Goal: Information Seeking & Learning: Find specific page/section

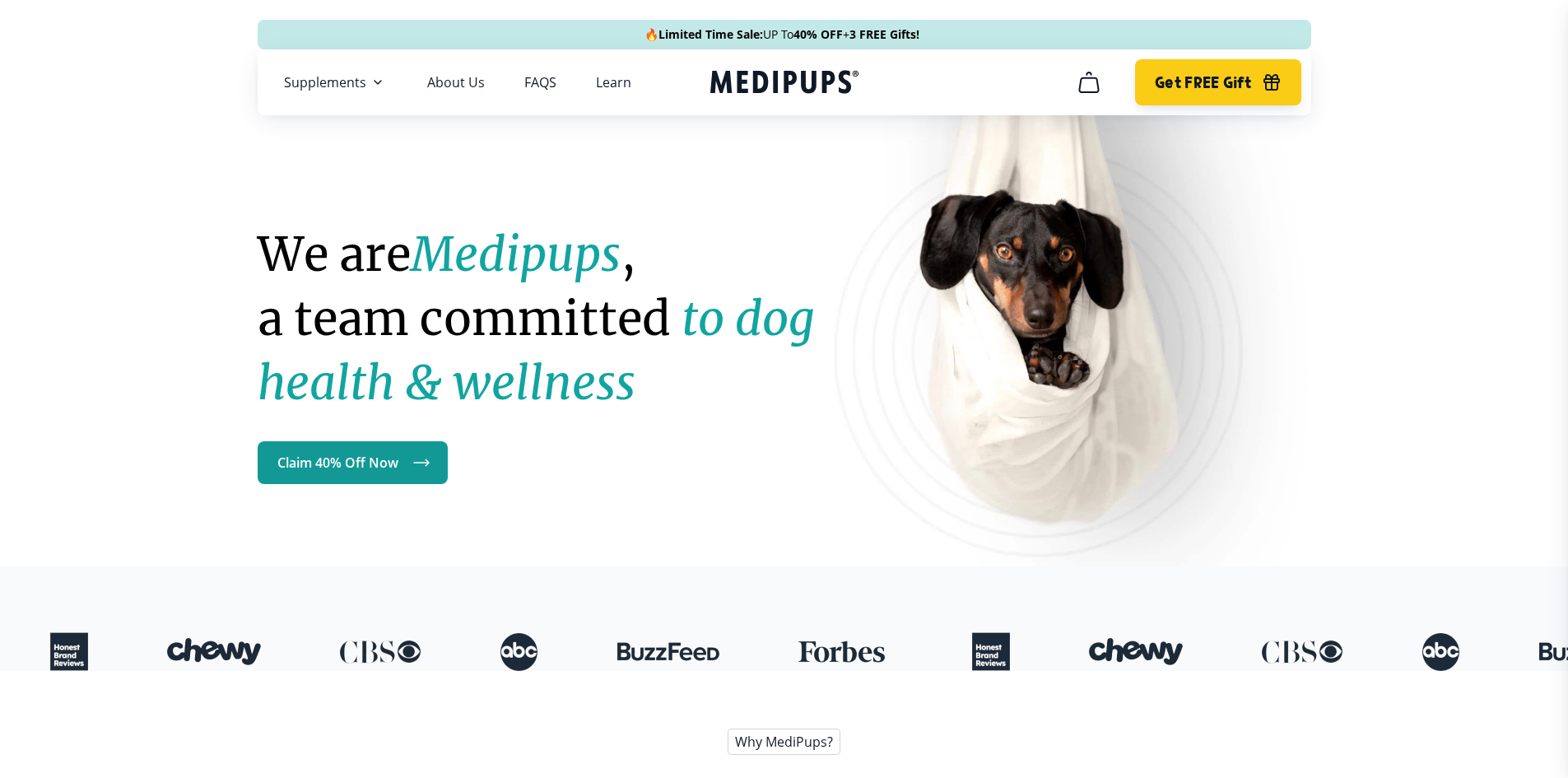
click at [1195, 85] on span "Get FREE Gift" at bounding box center [1202, 82] width 96 height 19
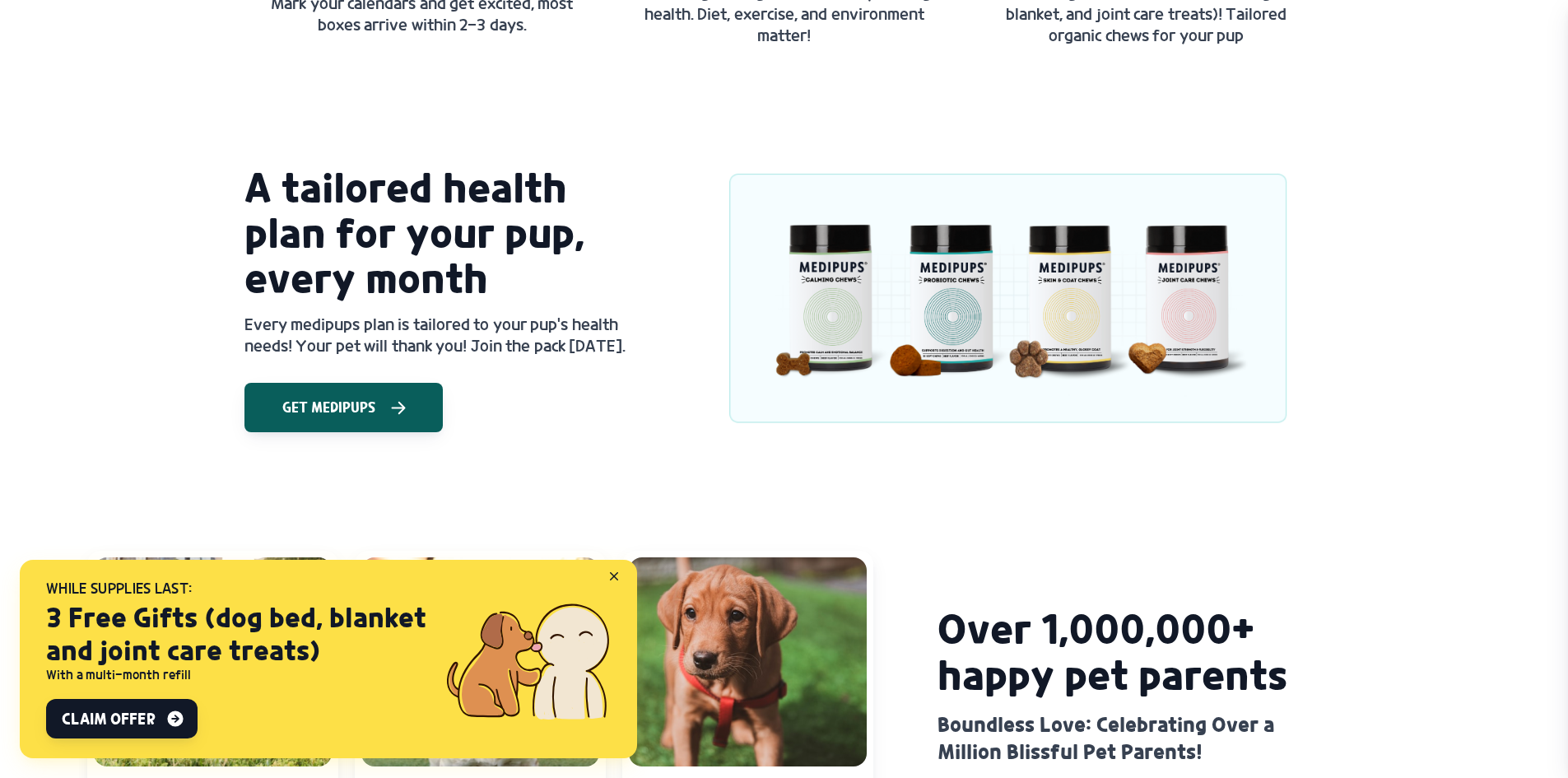
scroll to position [1482, 0]
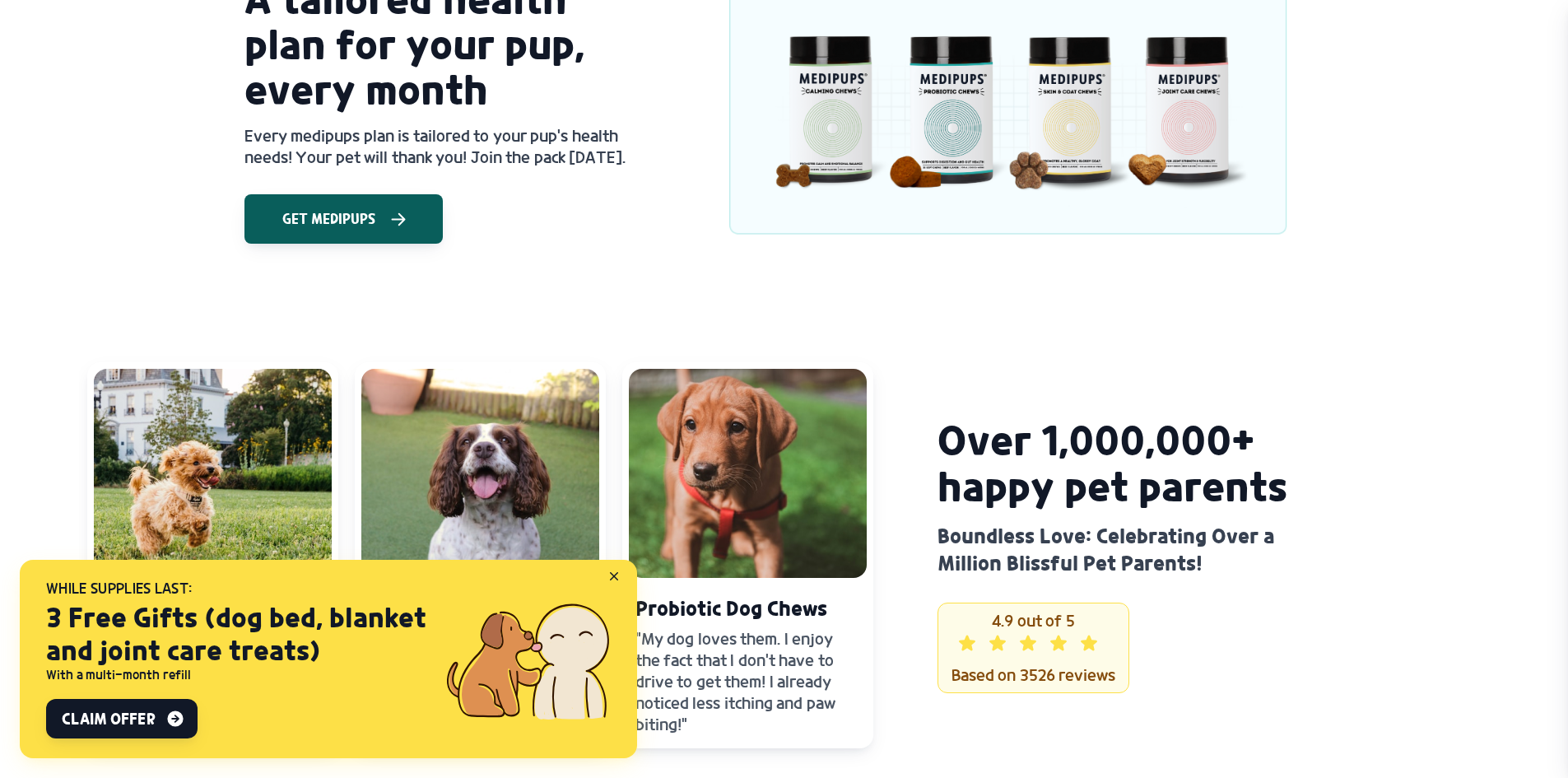
click at [617, 574] on icon at bounding box center [617, 579] width 15 height 15
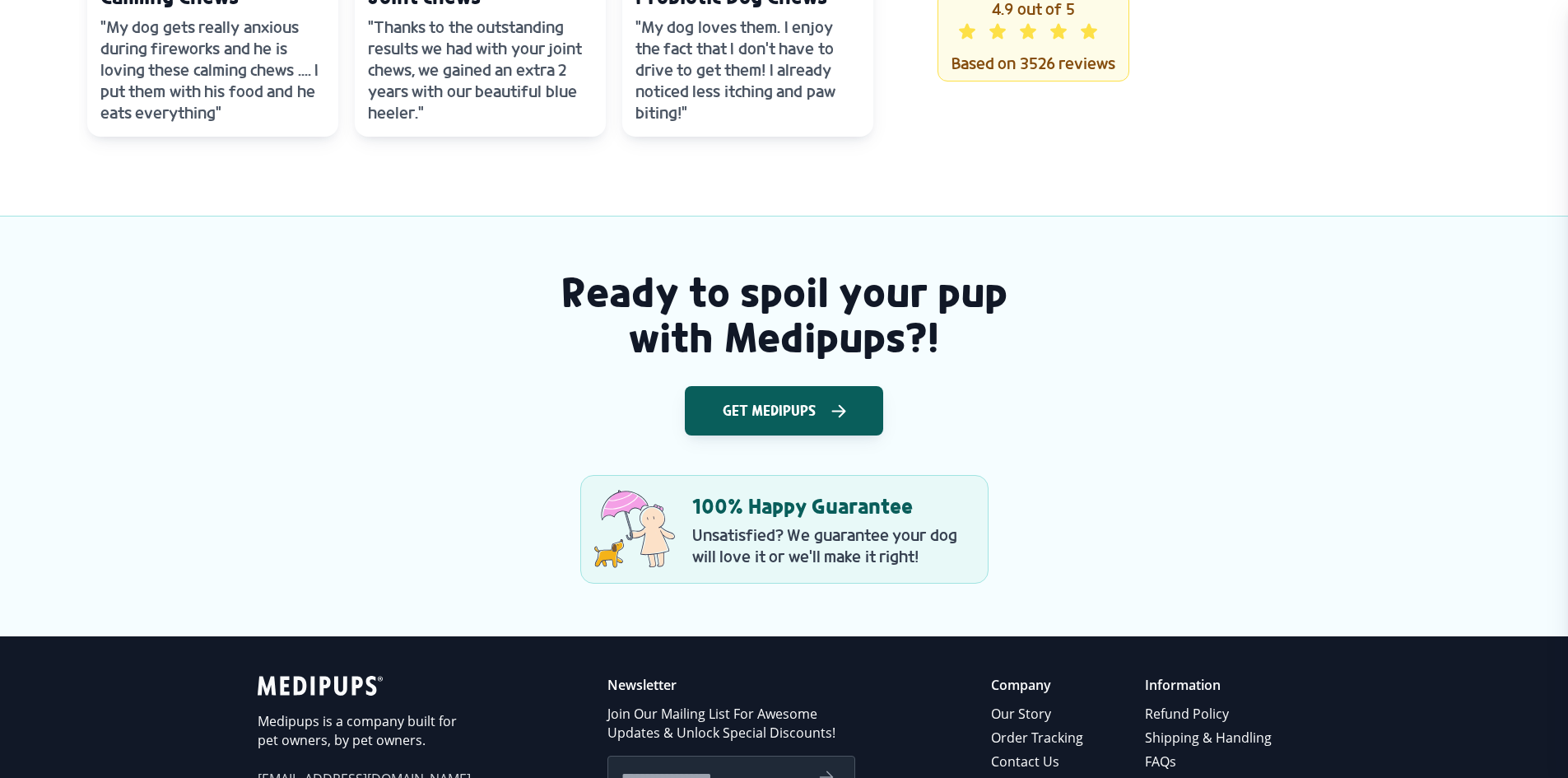
scroll to position [2224, 0]
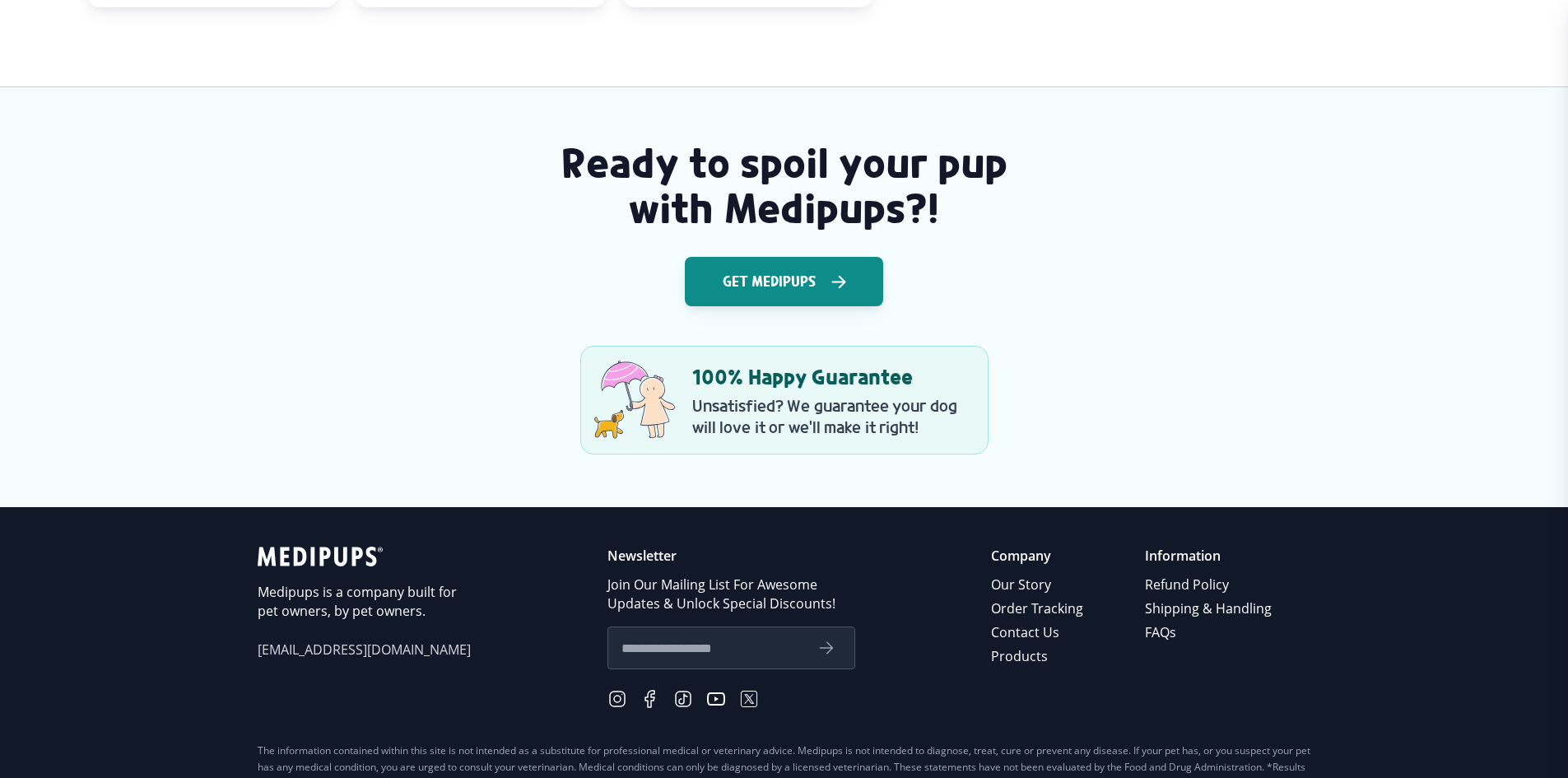
click at [784, 282] on span "Get Medipups" at bounding box center [769, 281] width 93 height 16
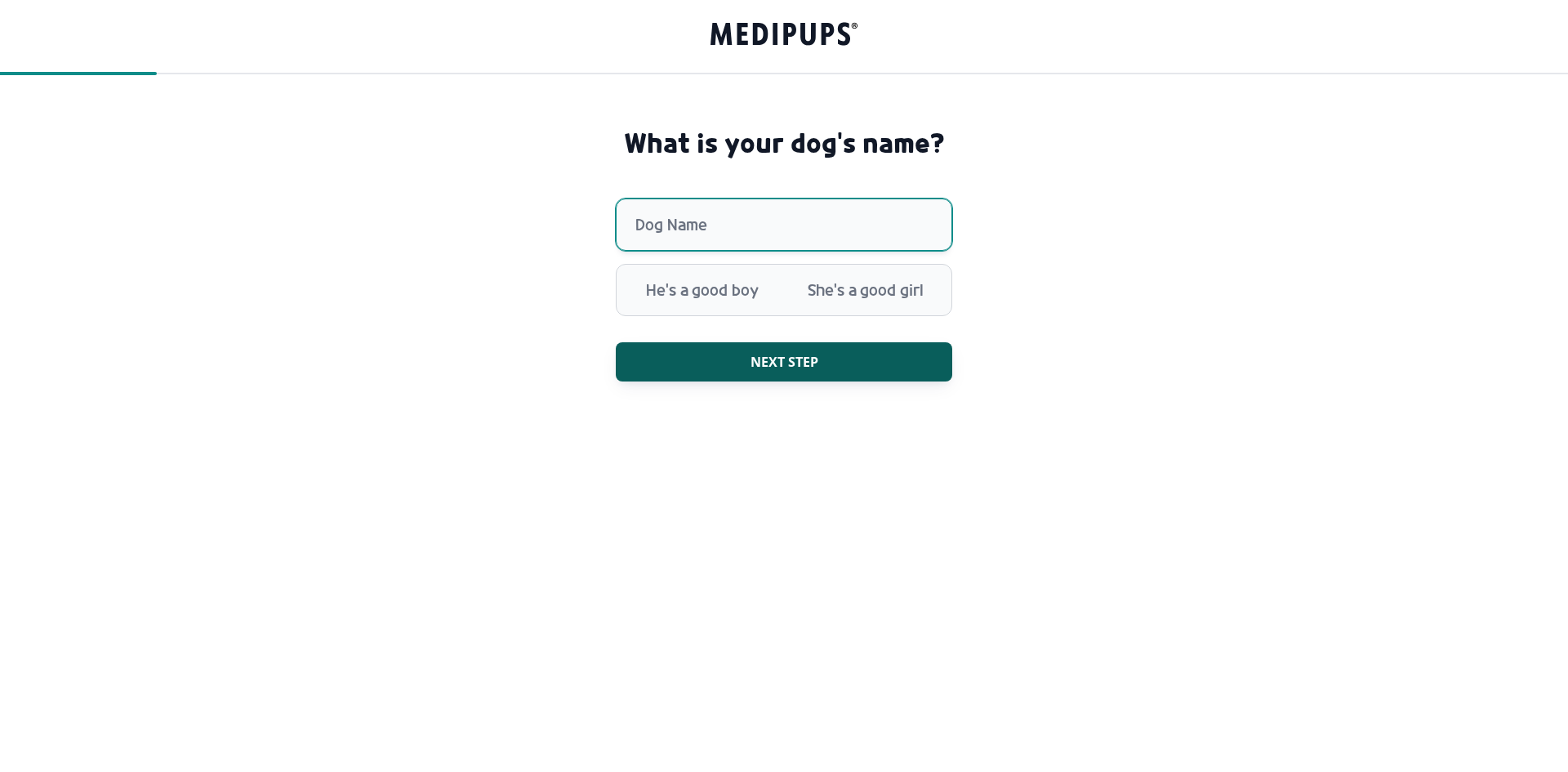
click at [776, 224] on input "Dog Name" at bounding box center [784, 224] width 336 height 53
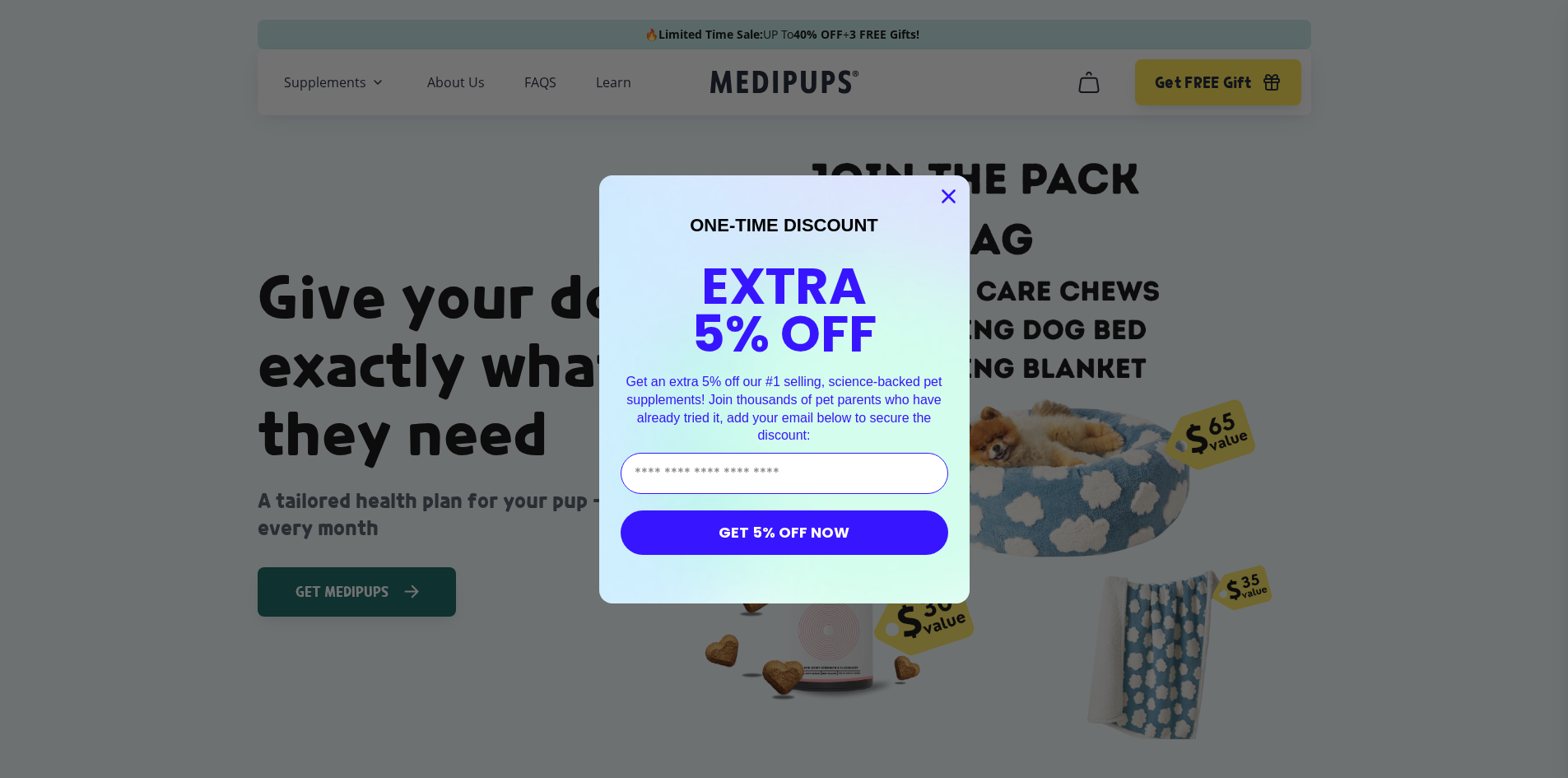
click at [944, 197] on circle "Close dialog" at bounding box center [947, 195] width 27 height 27
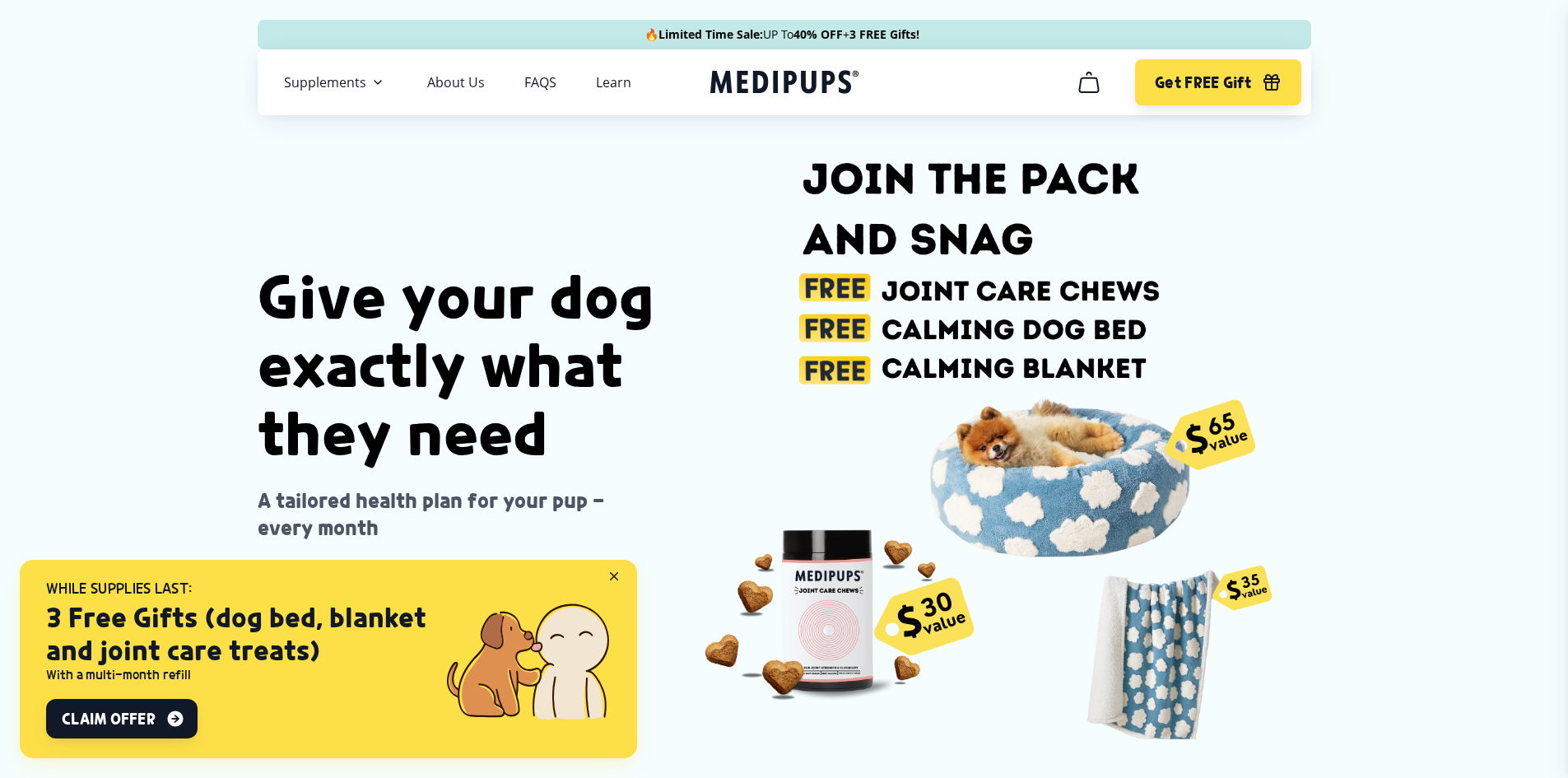
click at [1076, 81] on icon "cart" at bounding box center [1088, 82] width 26 height 26
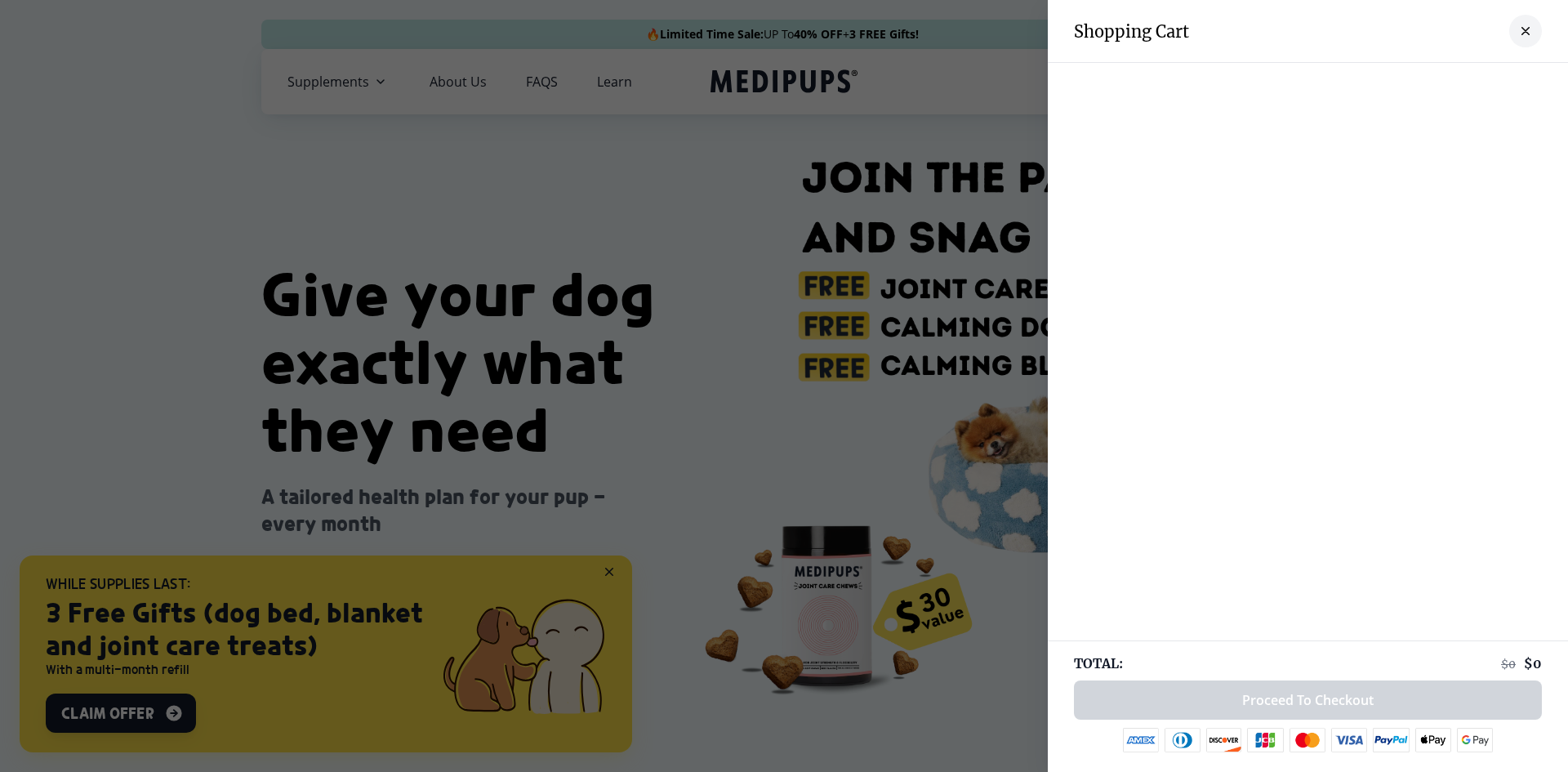
click at [868, 100] on div at bounding box center [784, 386] width 1568 height 772
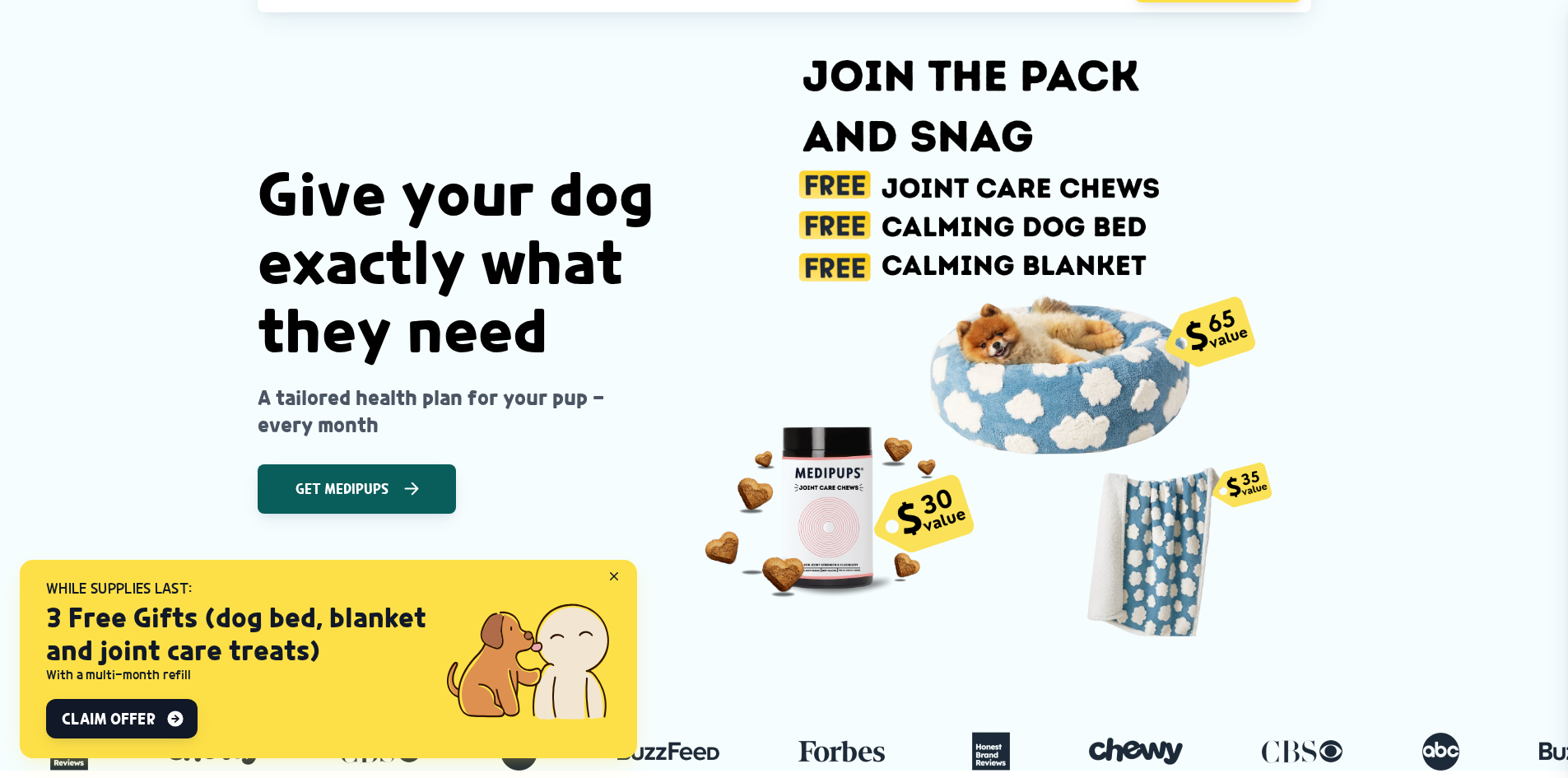
scroll to position [247, 0]
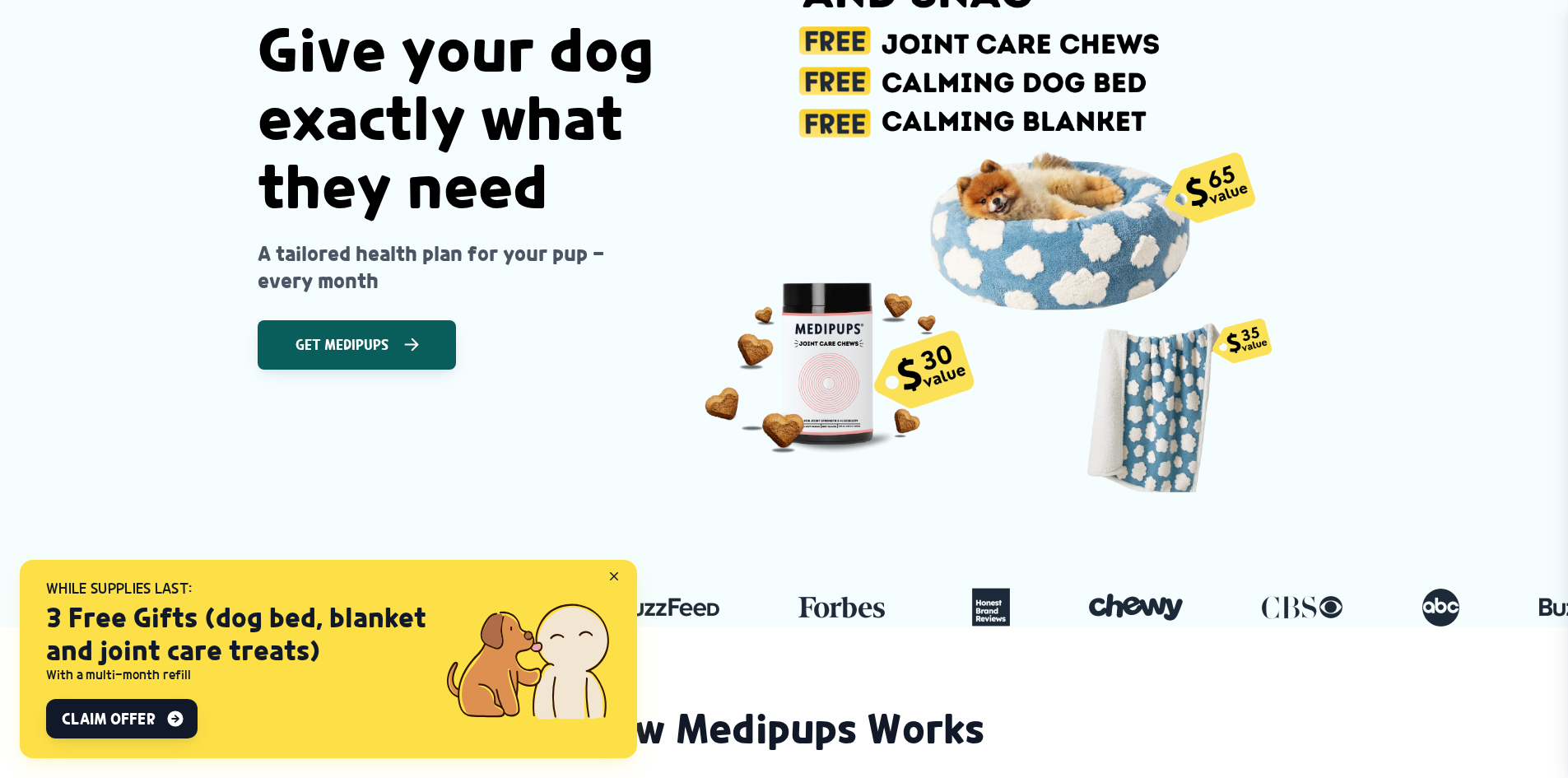
click at [614, 578] on icon at bounding box center [614, 576] width 7 height 7
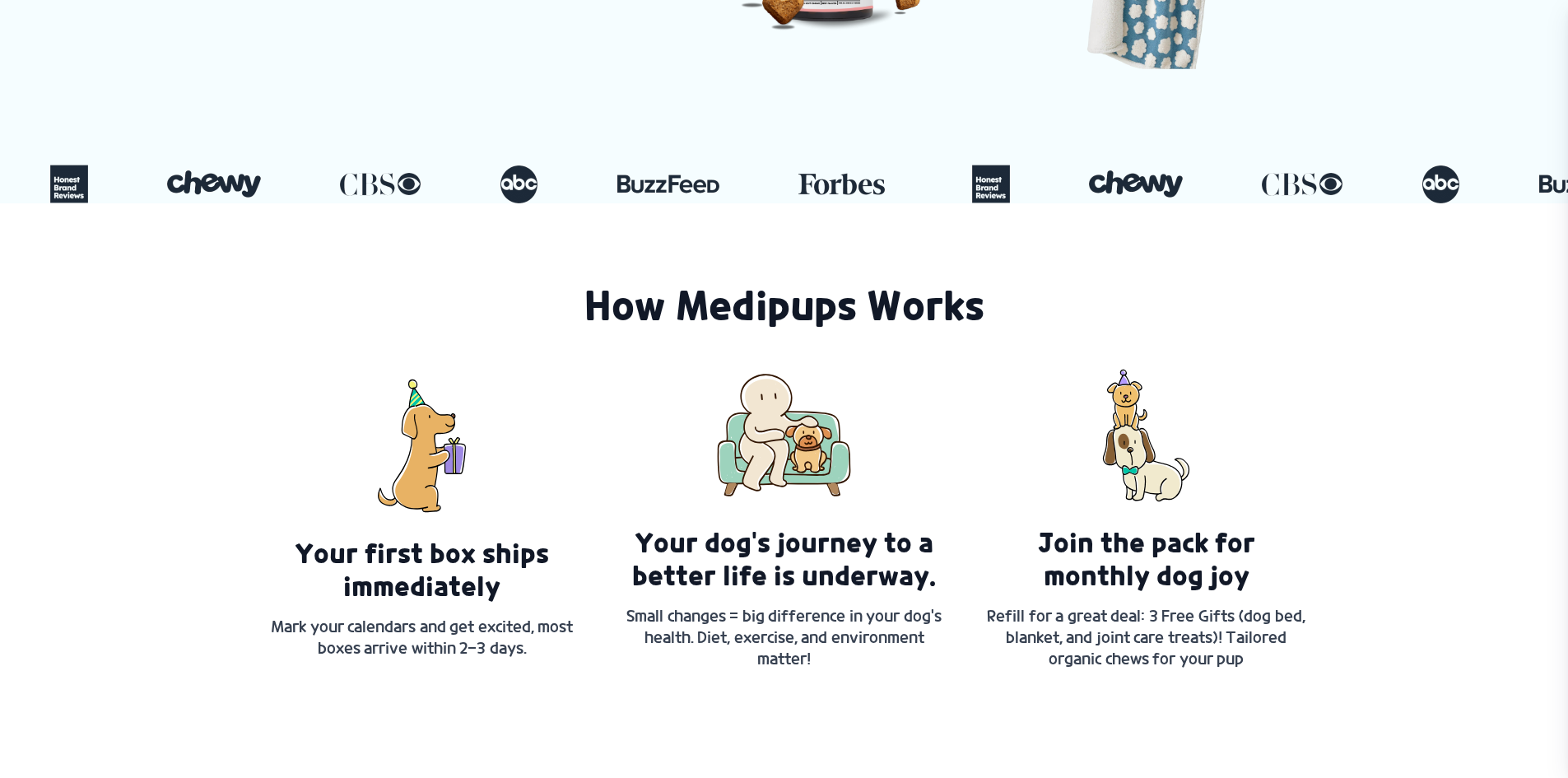
scroll to position [422, 0]
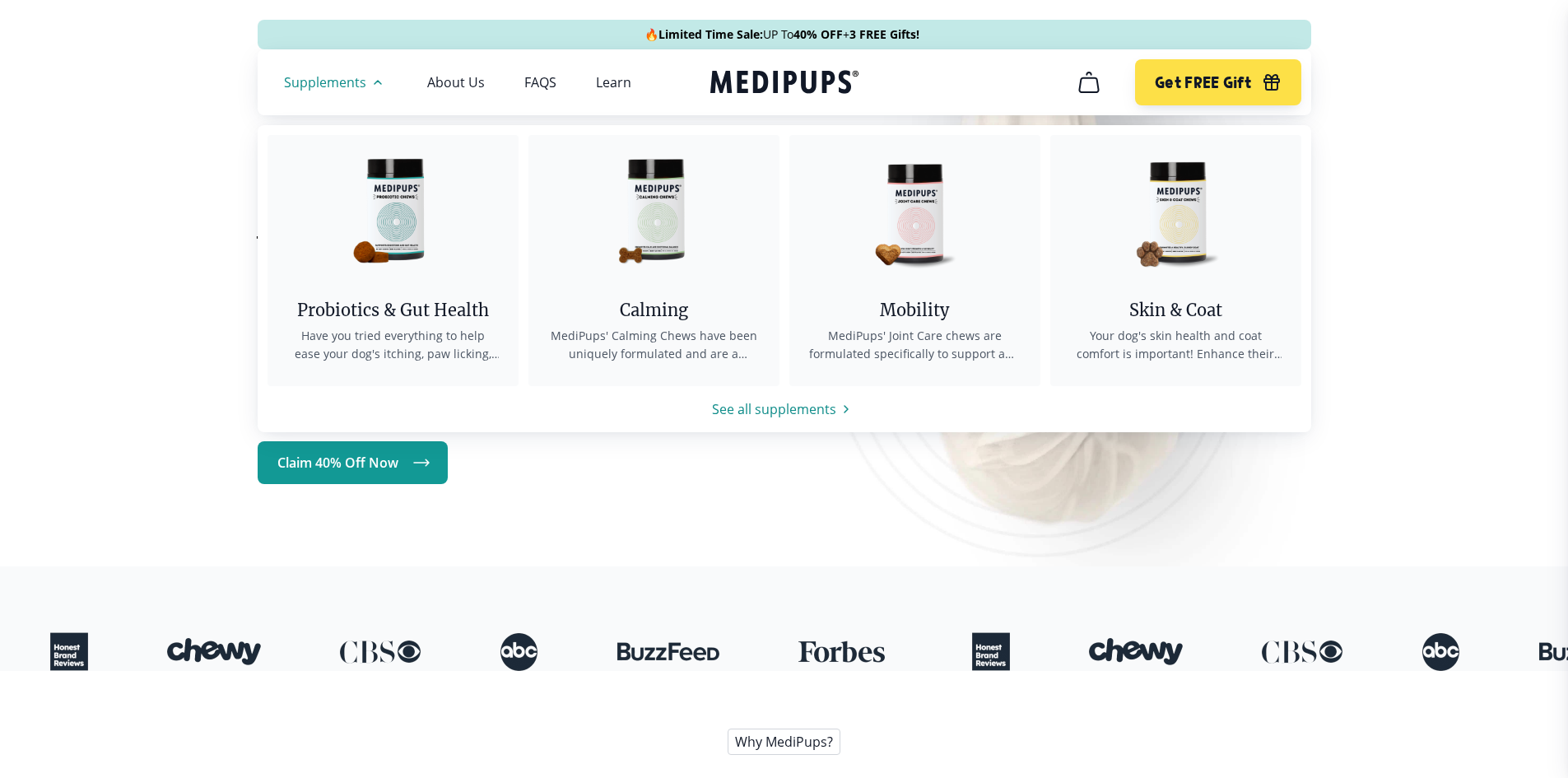
click at [378, 82] on icon "button" at bounding box center [378, 82] width 7 height 3
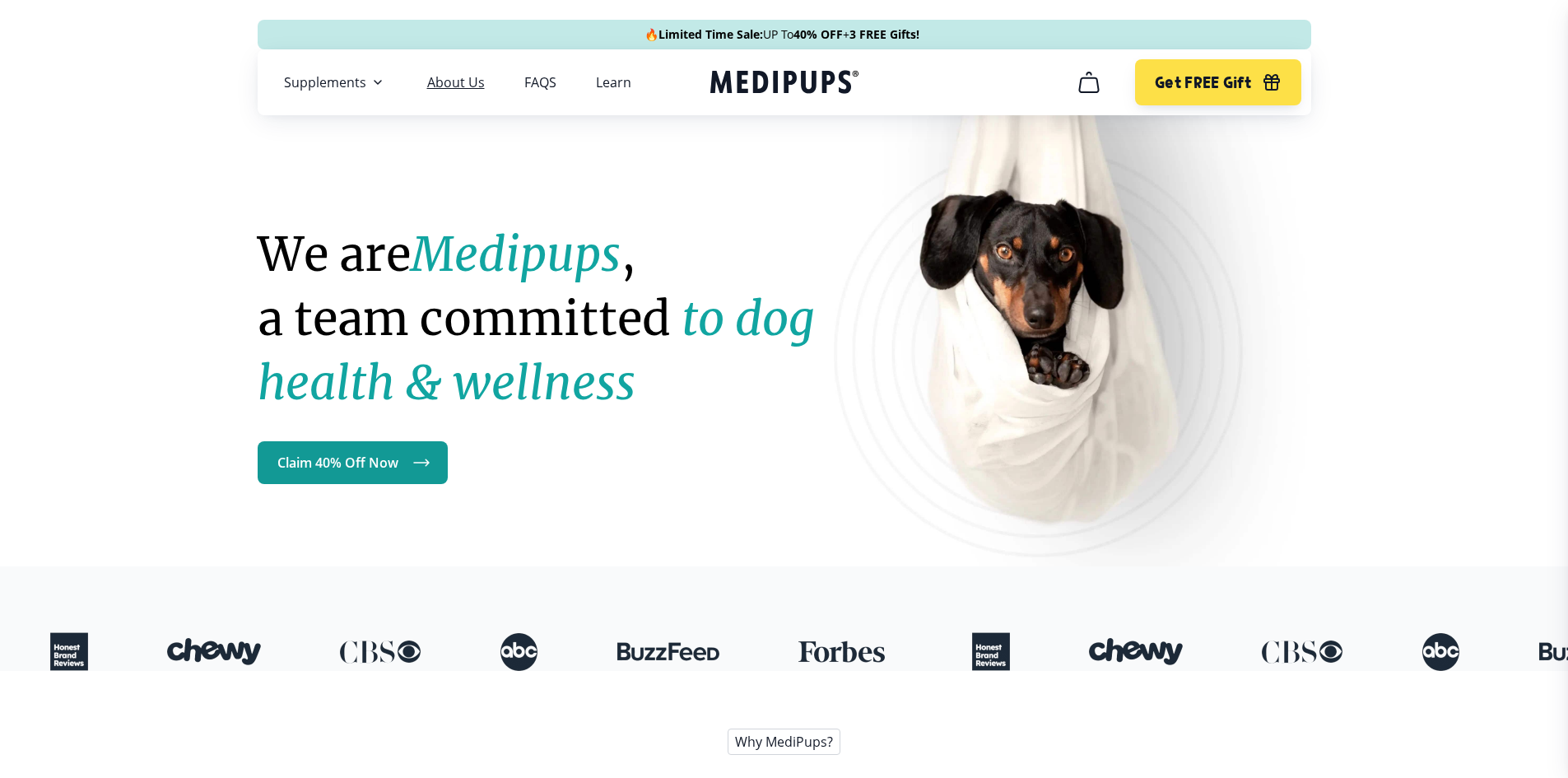
click at [460, 77] on link "About Us" at bounding box center [456, 82] width 58 height 16
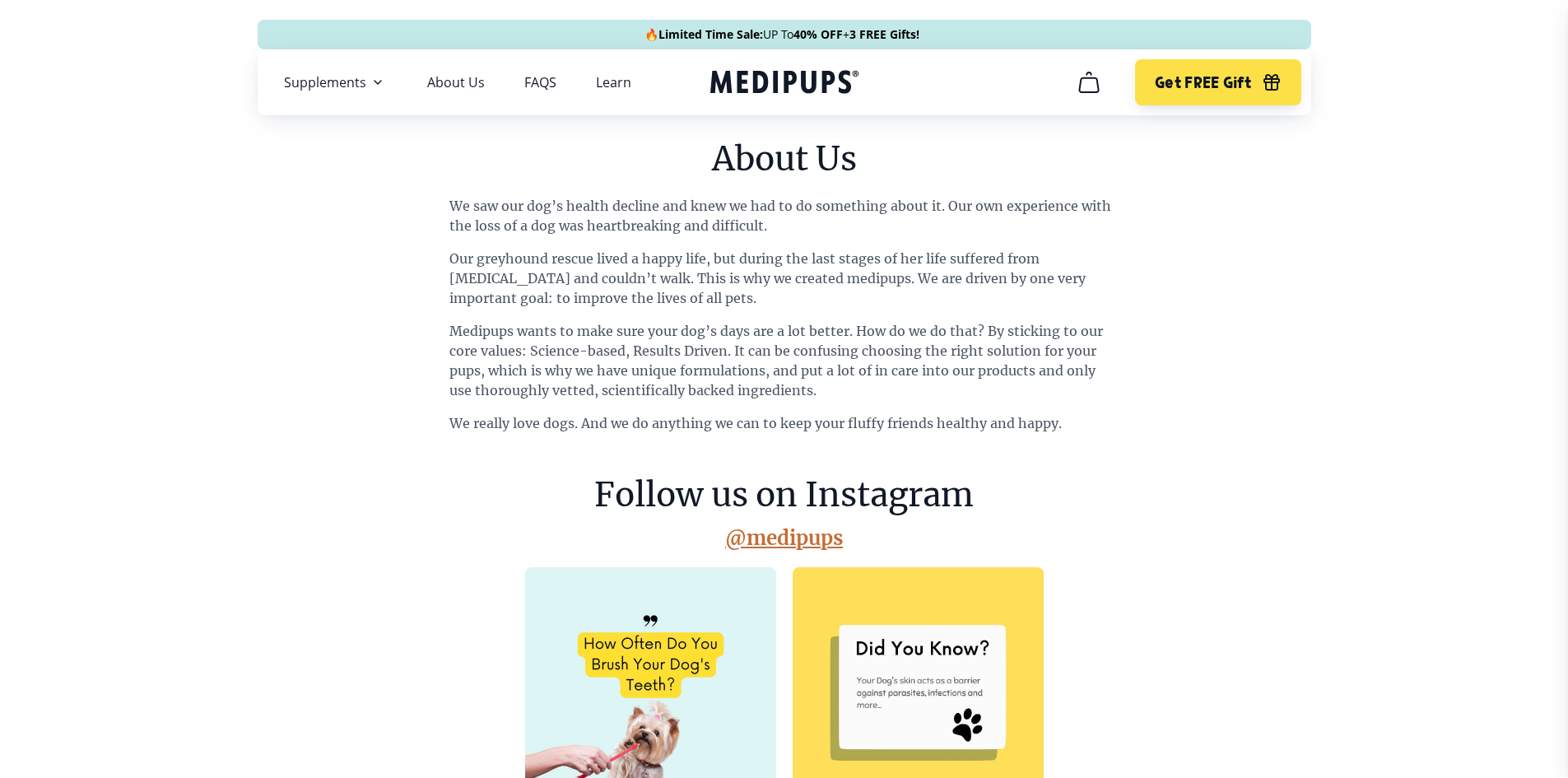
click at [554, 72] on div "Supplements Supplements Probiotics & Gut Health Have you tried everything to he…" at bounding box center [477, 82] width 387 height 20
click at [520, 102] on nav "Supplements Supplements Probiotics & Gut Health Have you tried everything to he…" at bounding box center [784, 82] width 1053 height 66
click at [535, 86] on link "FAQS" at bounding box center [541, 82] width 32 height 16
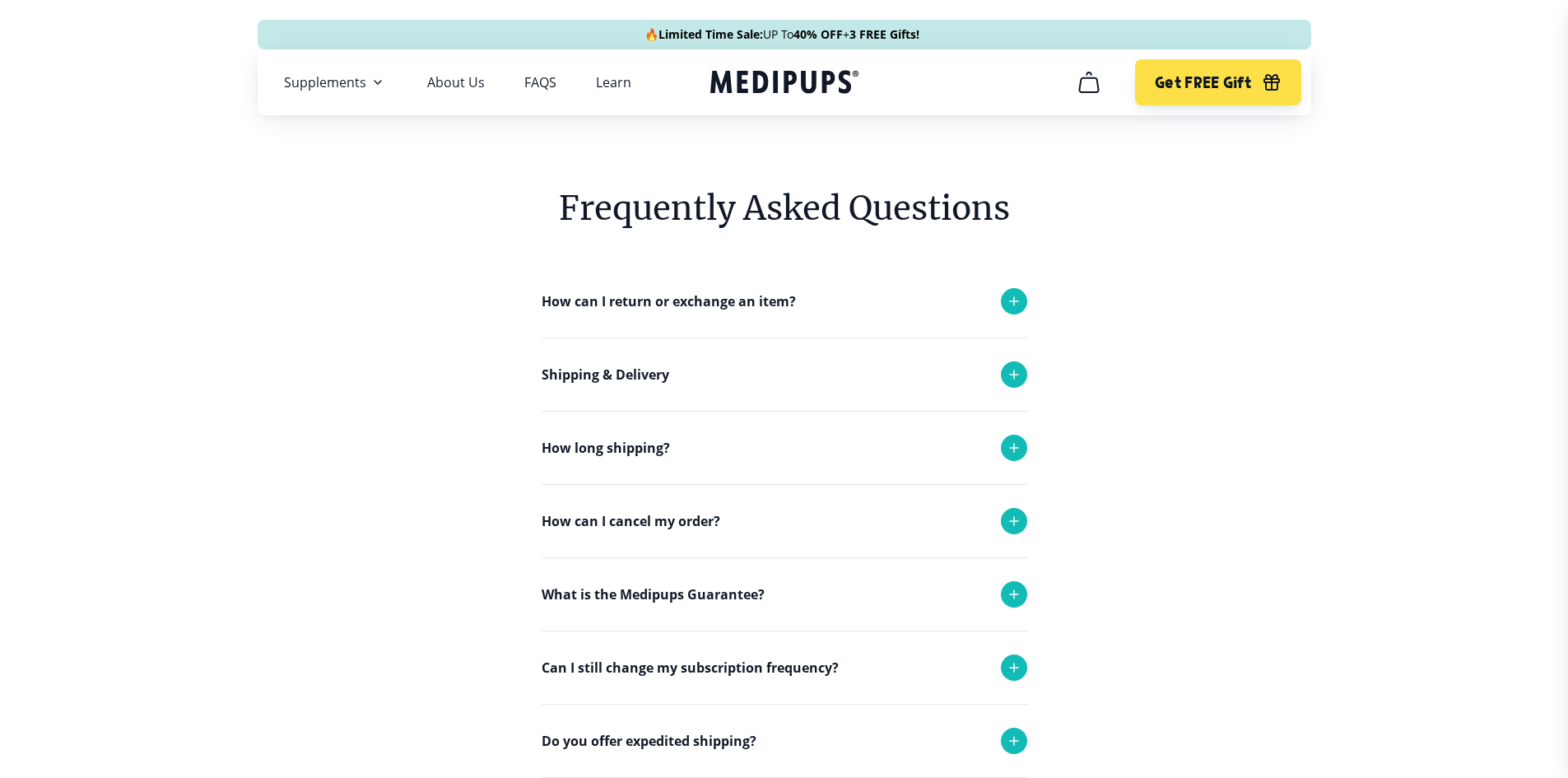
click at [754, 295] on p "How can I return or exchange an item?" at bounding box center [669, 302] width 254 height 20
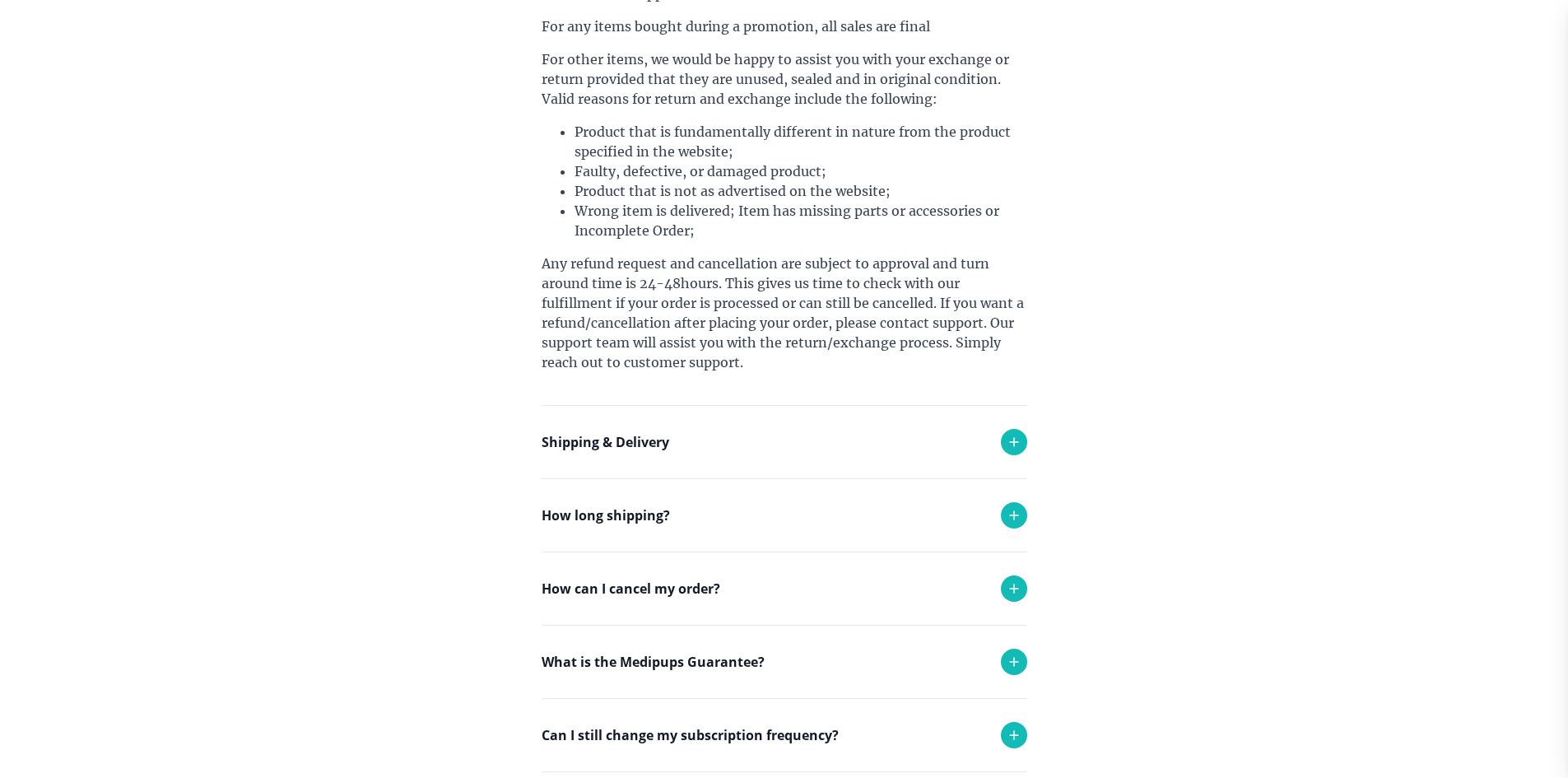
scroll to position [412, 0]
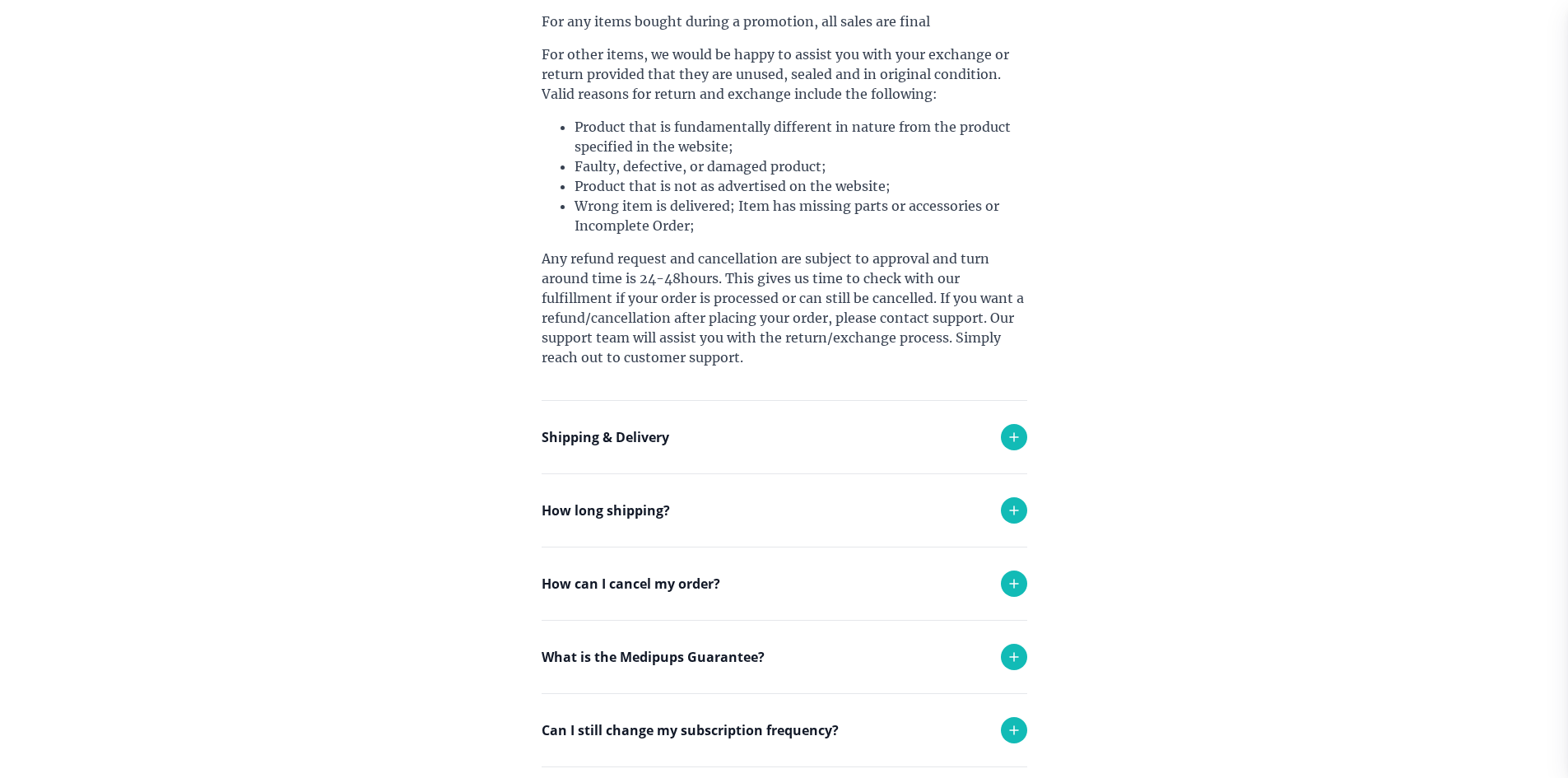
click at [869, 426] on div "Shipping & Delivery" at bounding box center [784, 437] width 486 height 72
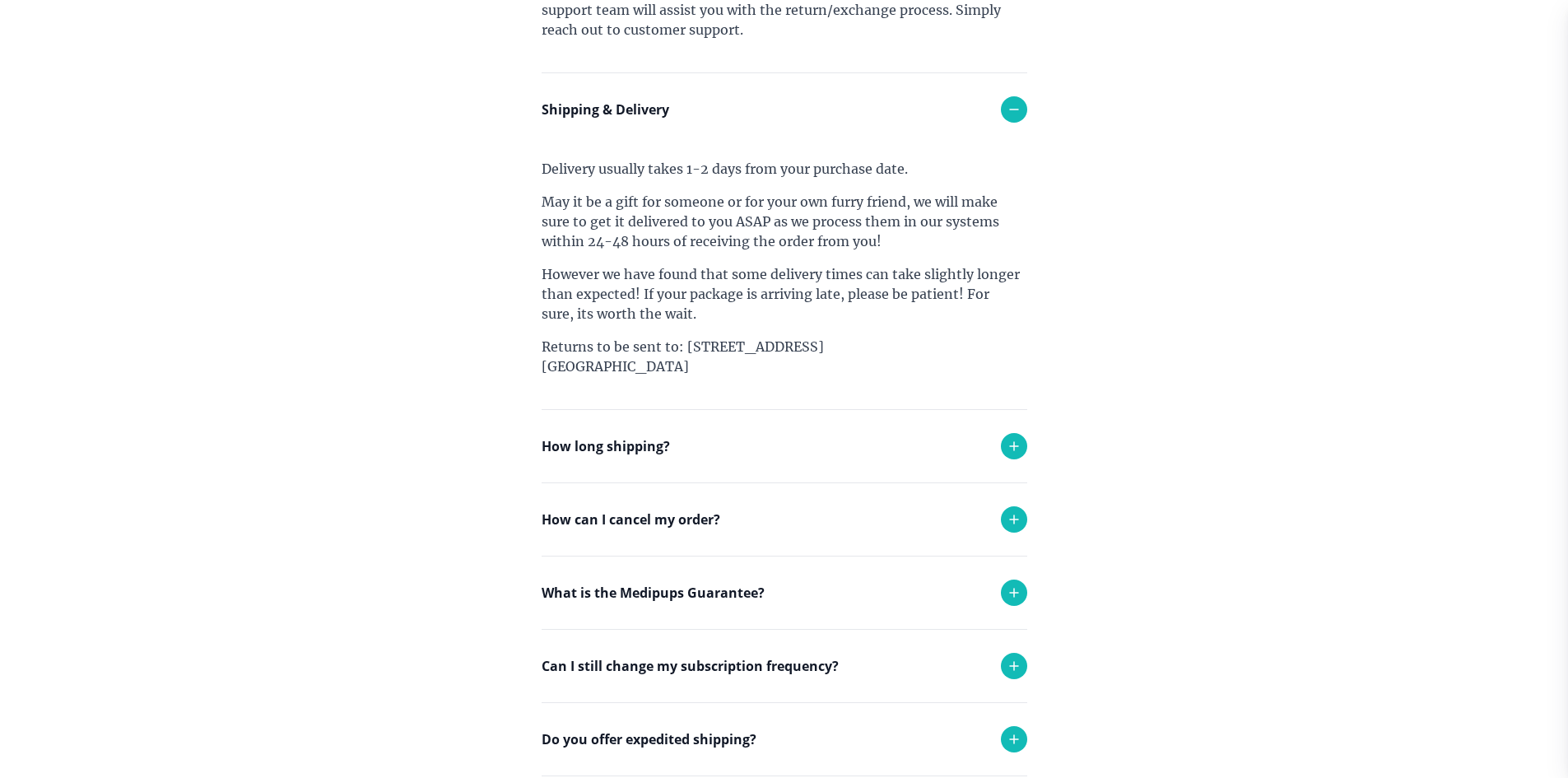
scroll to position [741, 0]
click at [883, 460] on div "How long shipping?" at bounding box center [784, 444] width 486 height 72
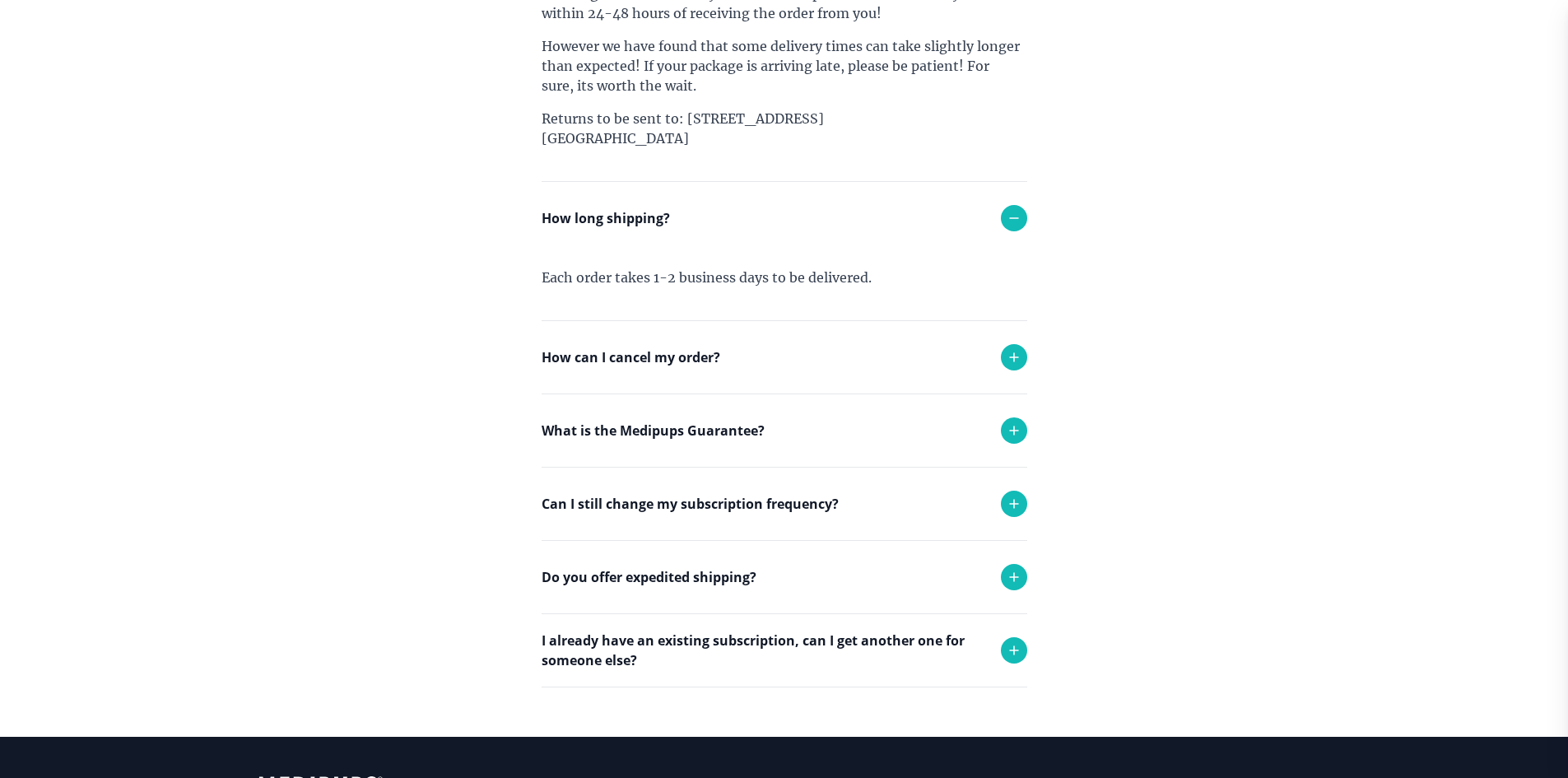
scroll to position [988, 0]
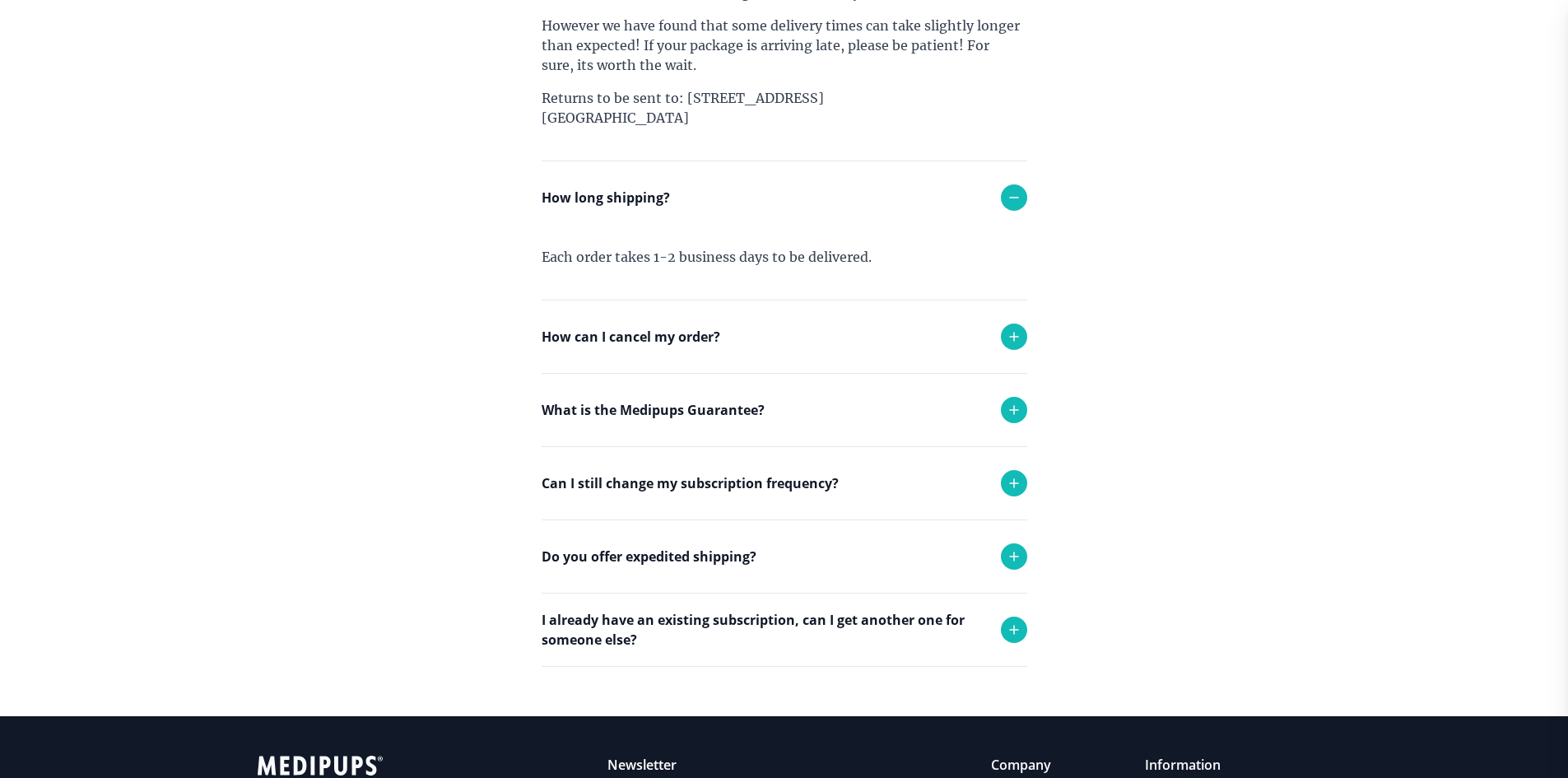
click at [728, 341] on div "How can I cancel my order?" at bounding box center [784, 337] width 486 height 72
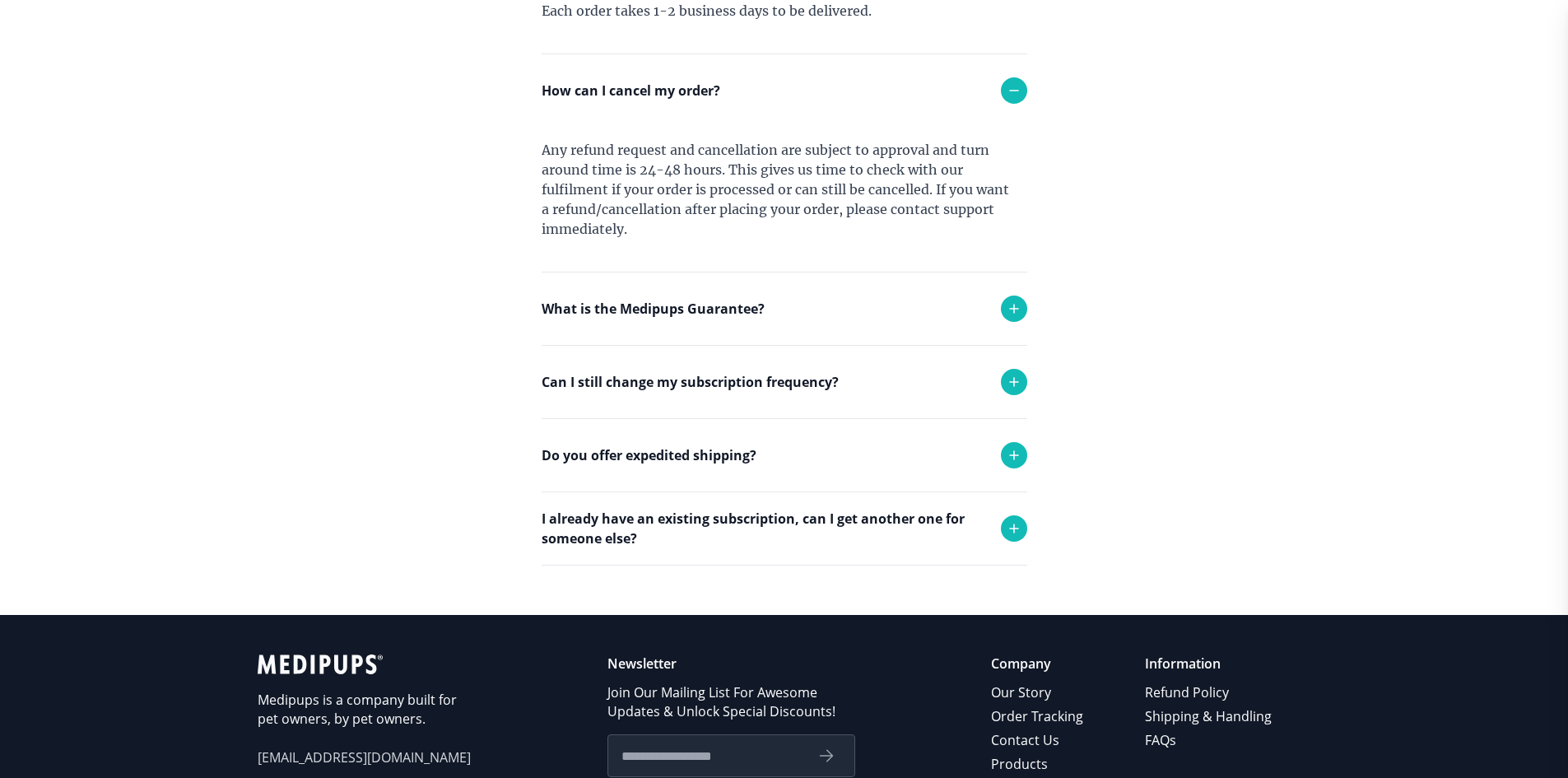
scroll to position [1235, 0]
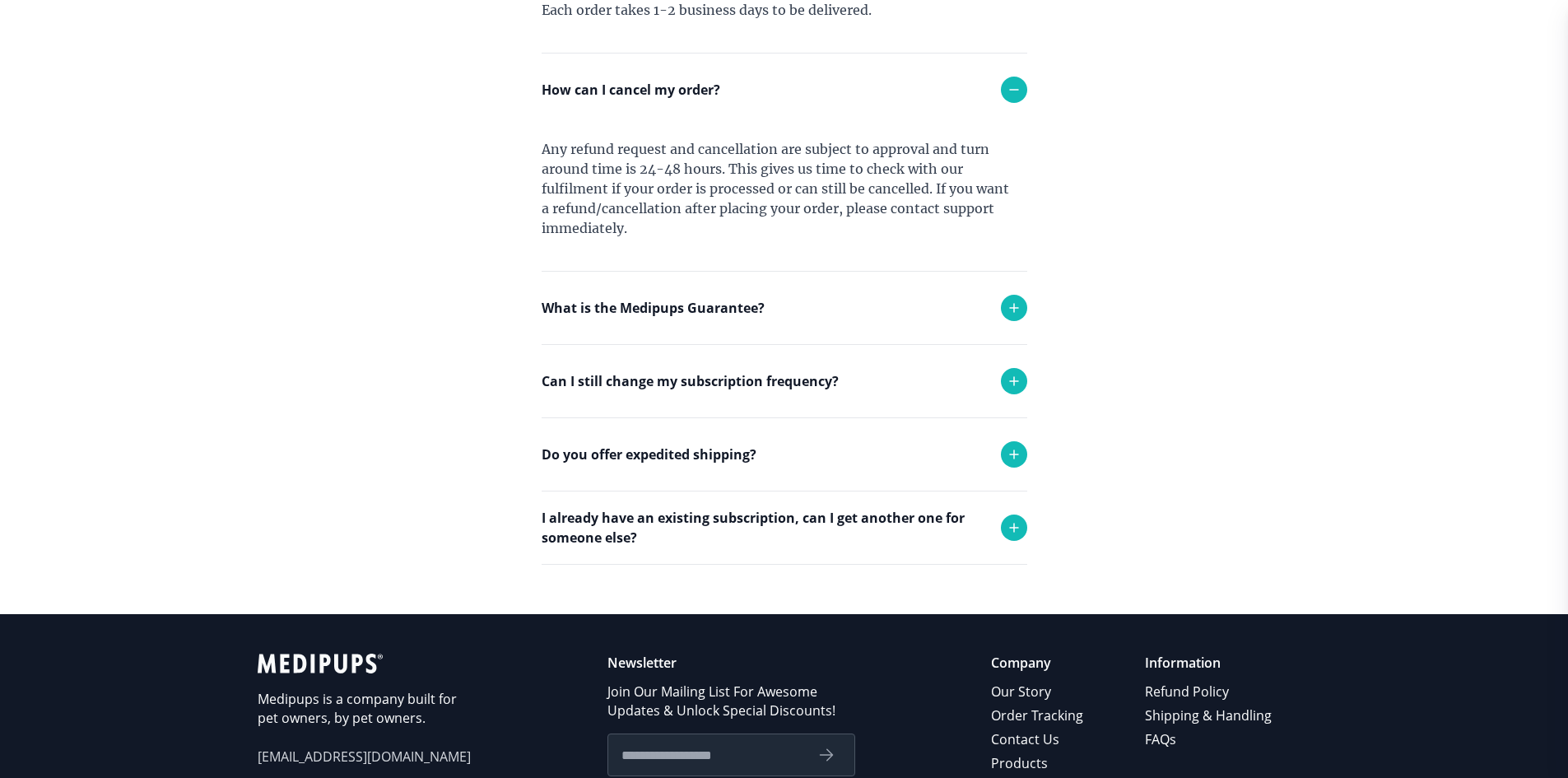
click at [795, 320] on div "What is the Medipups Guarantee?" at bounding box center [784, 308] width 486 height 72
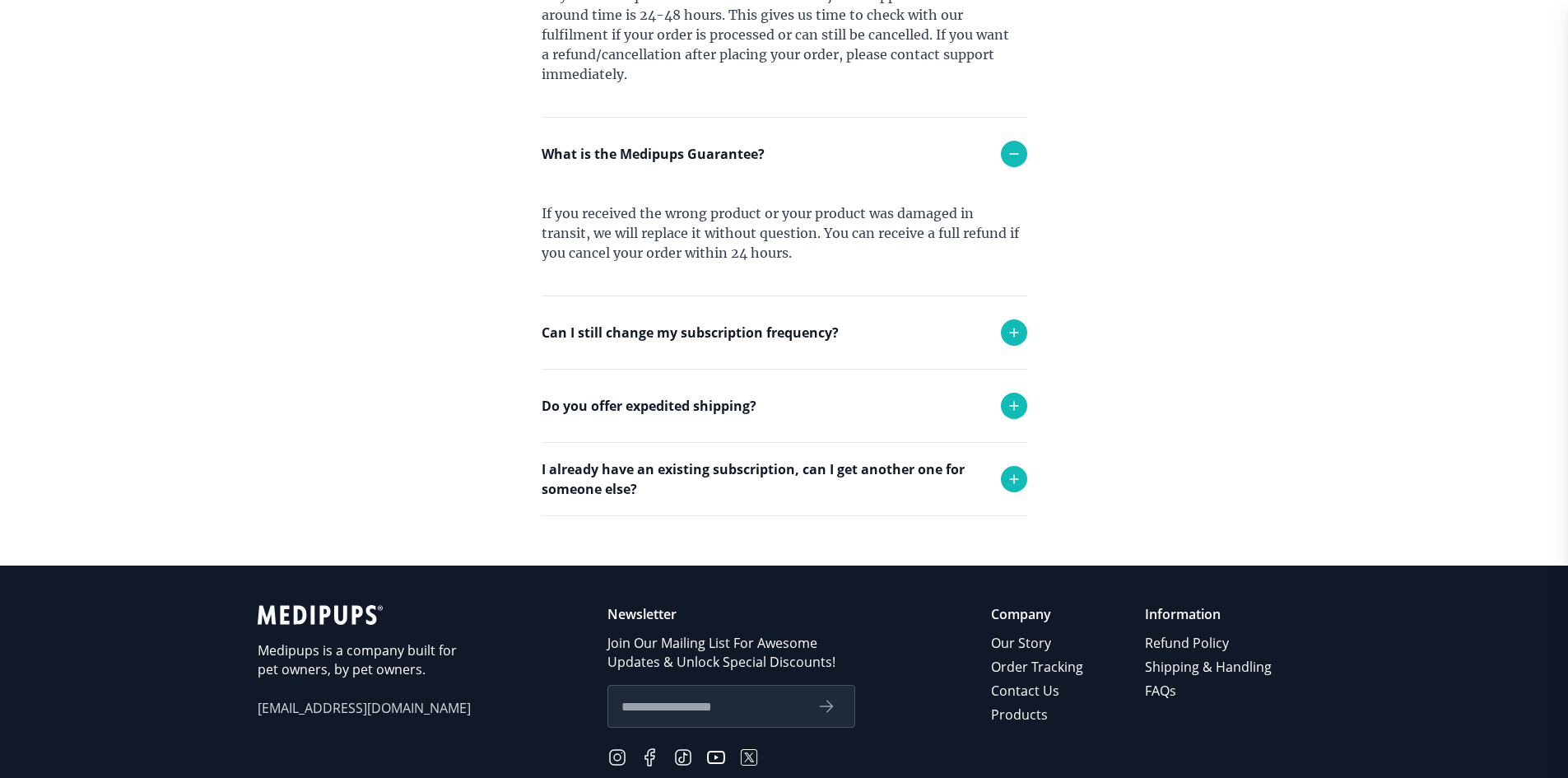
scroll to position [1400, 0]
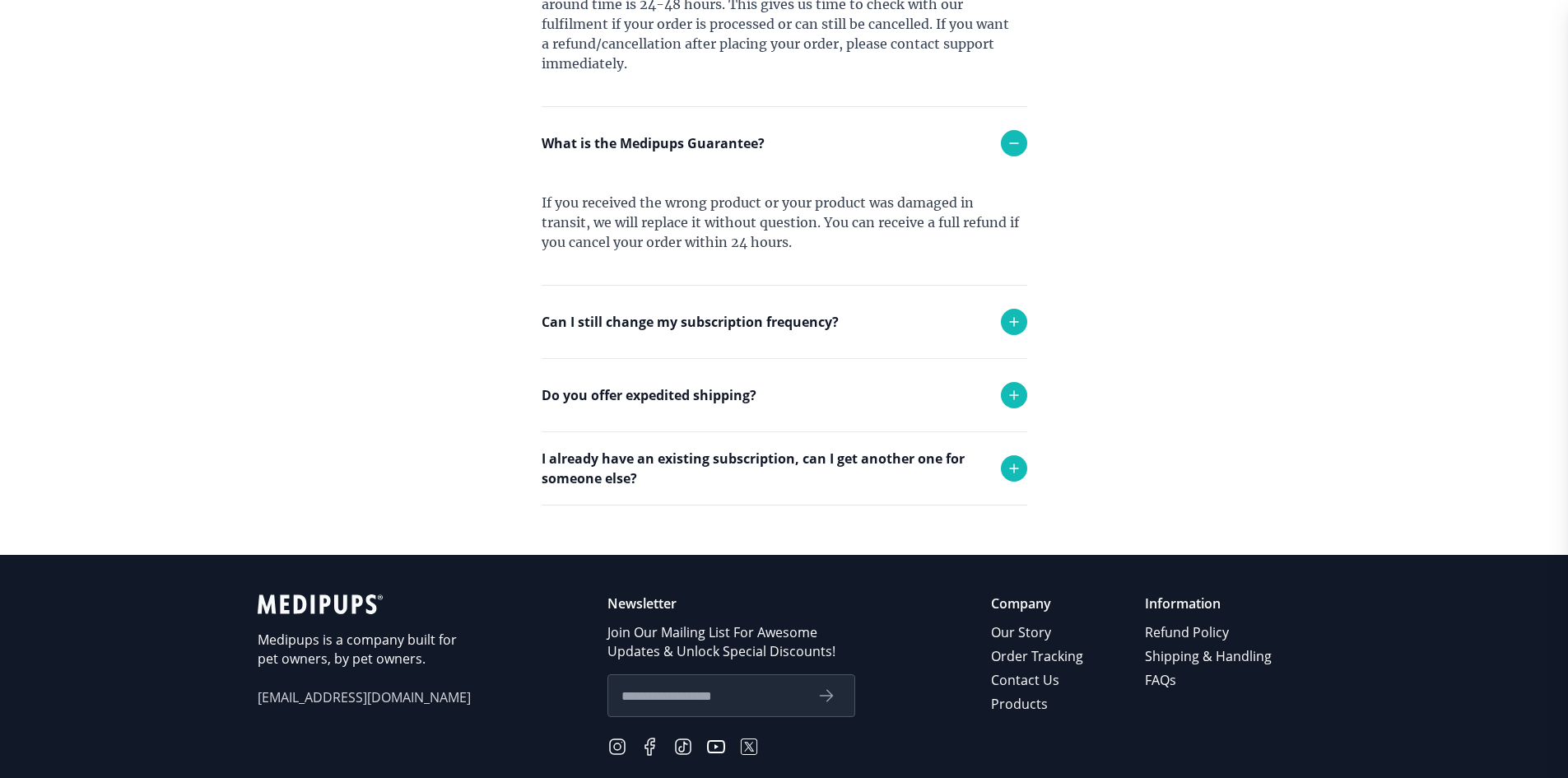
click at [873, 320] on div "Can I still change my subscription frequency?" at bounding box center [784, 322] width 486 height 72
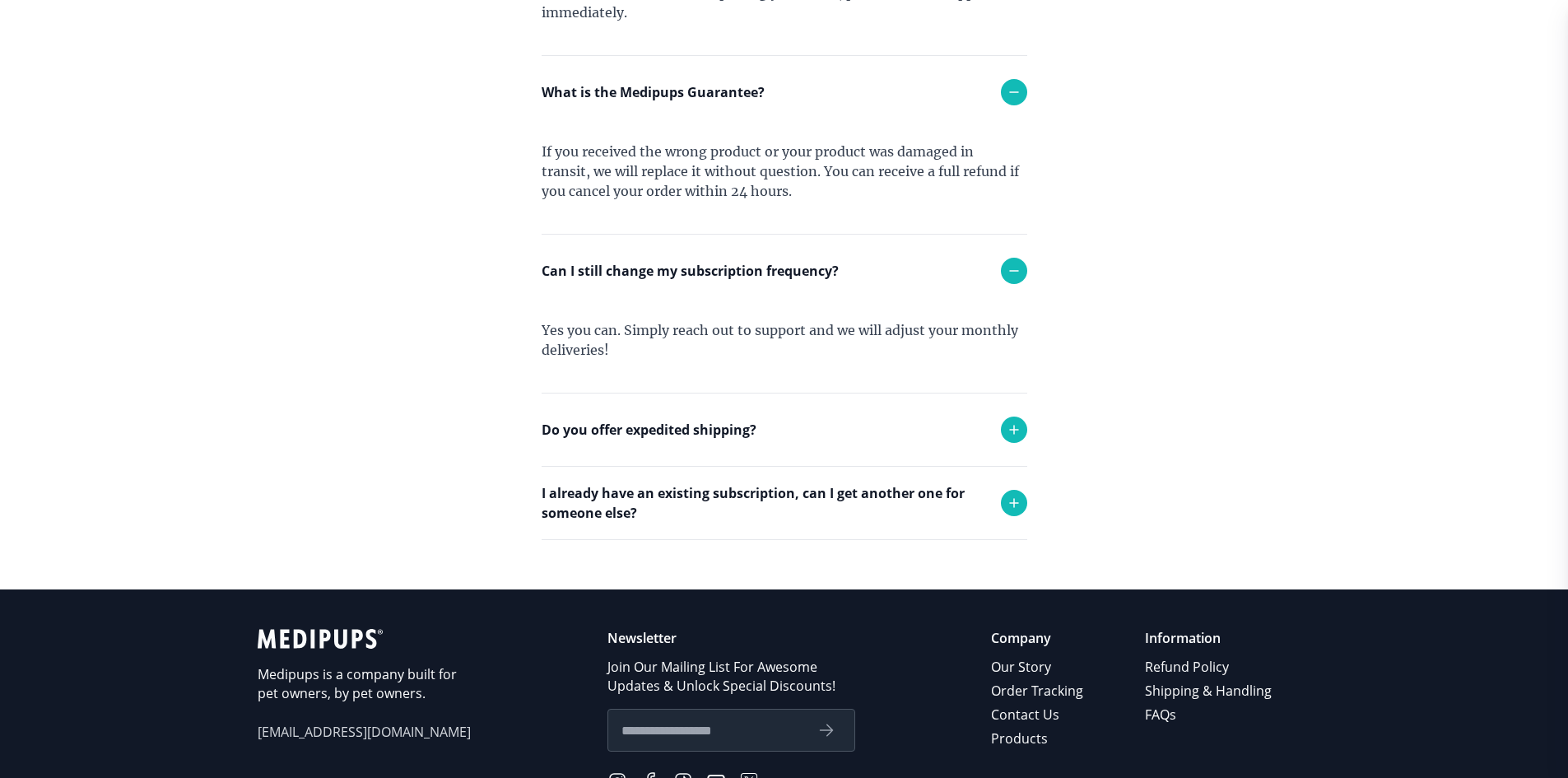
scroll to position [1565, 0]
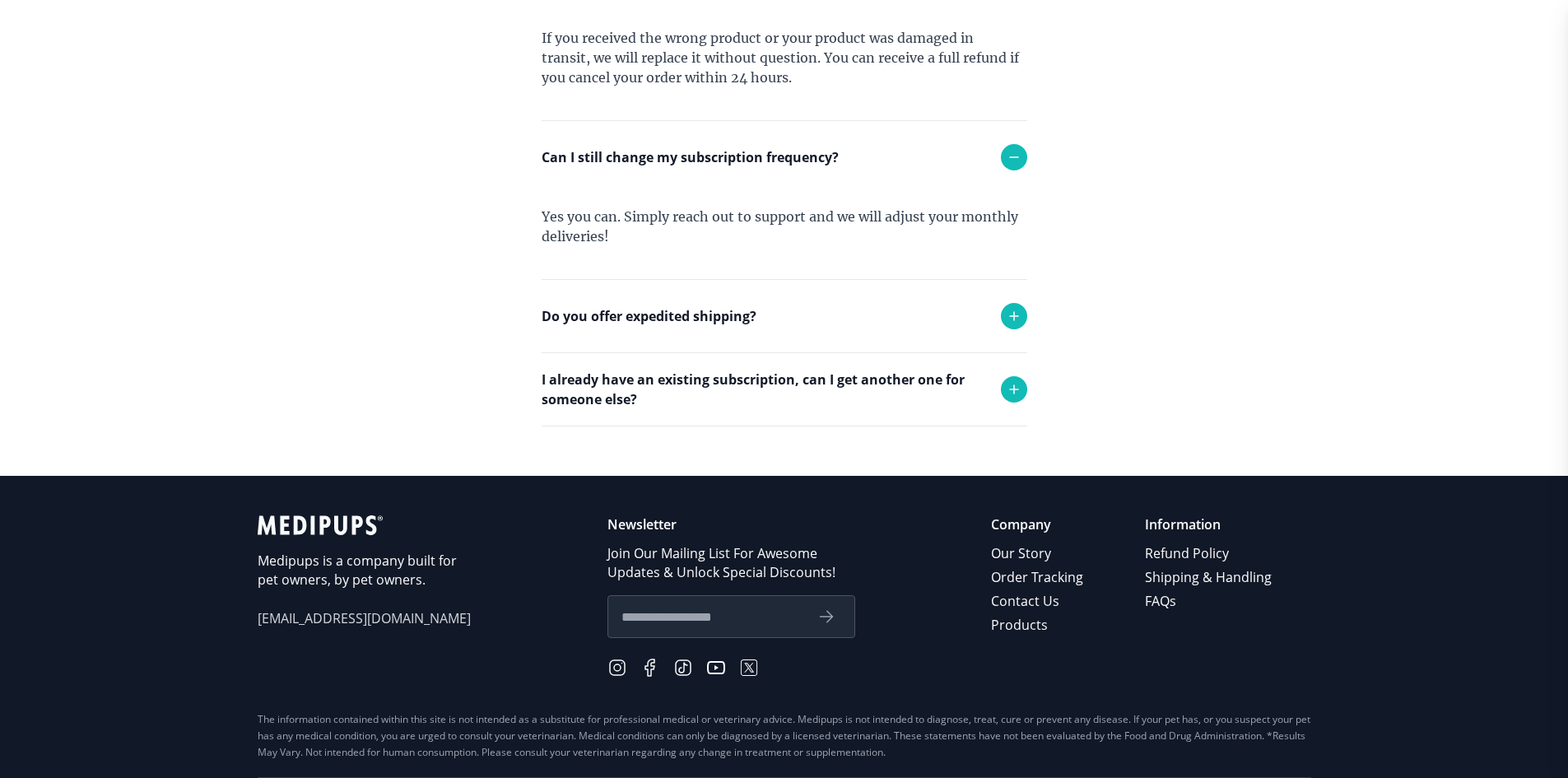
click at [873, 320] on div "Do you offer expedited shipping?" at bounding box center [784, 316] width 486 height 72
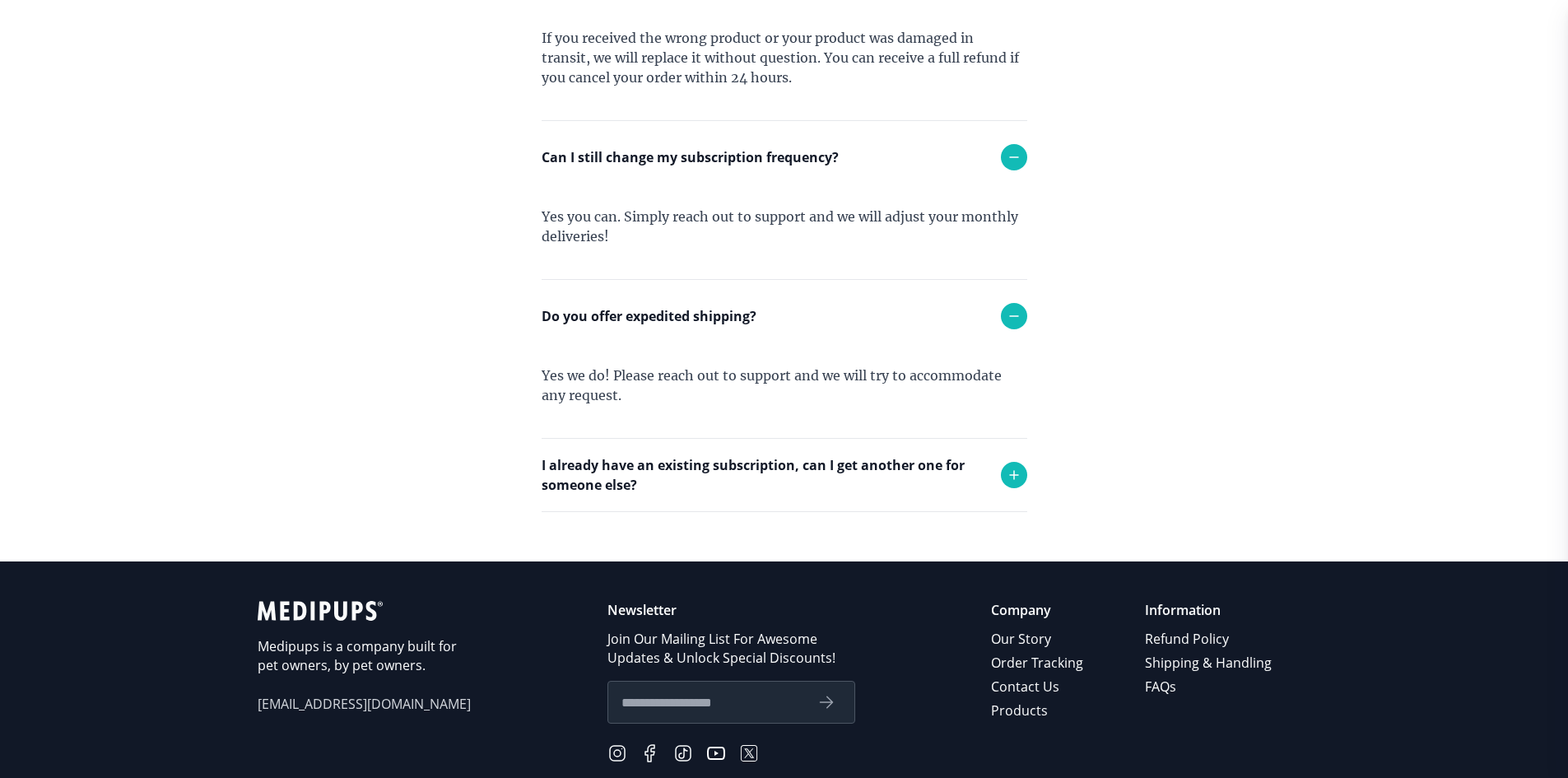
click at [818, 460] on p "I already have an existing subscription, can I get another one for someone else?" at bounding box center [763, 475] width 443 height 40
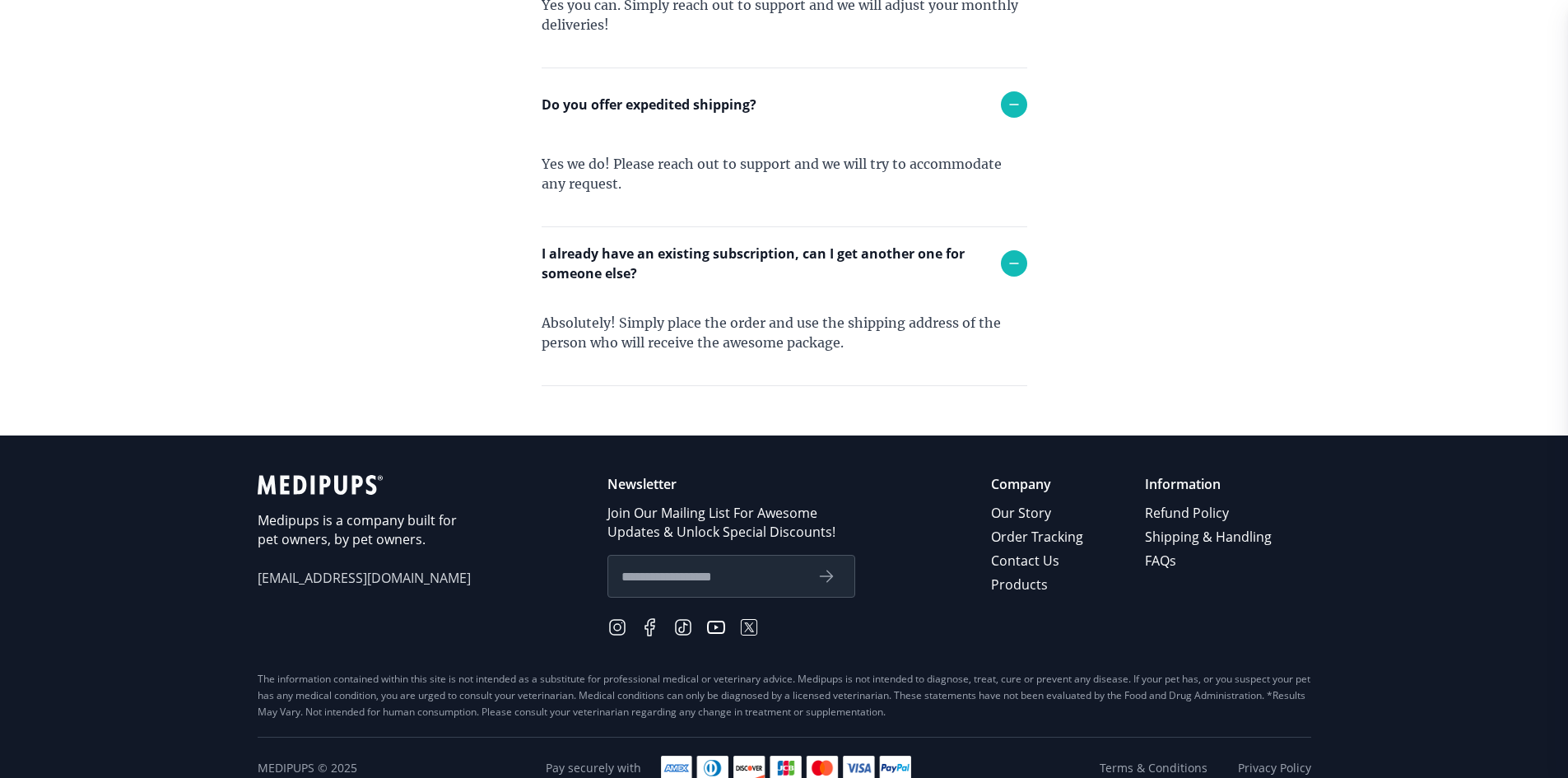
scroll to position [1797, 0]
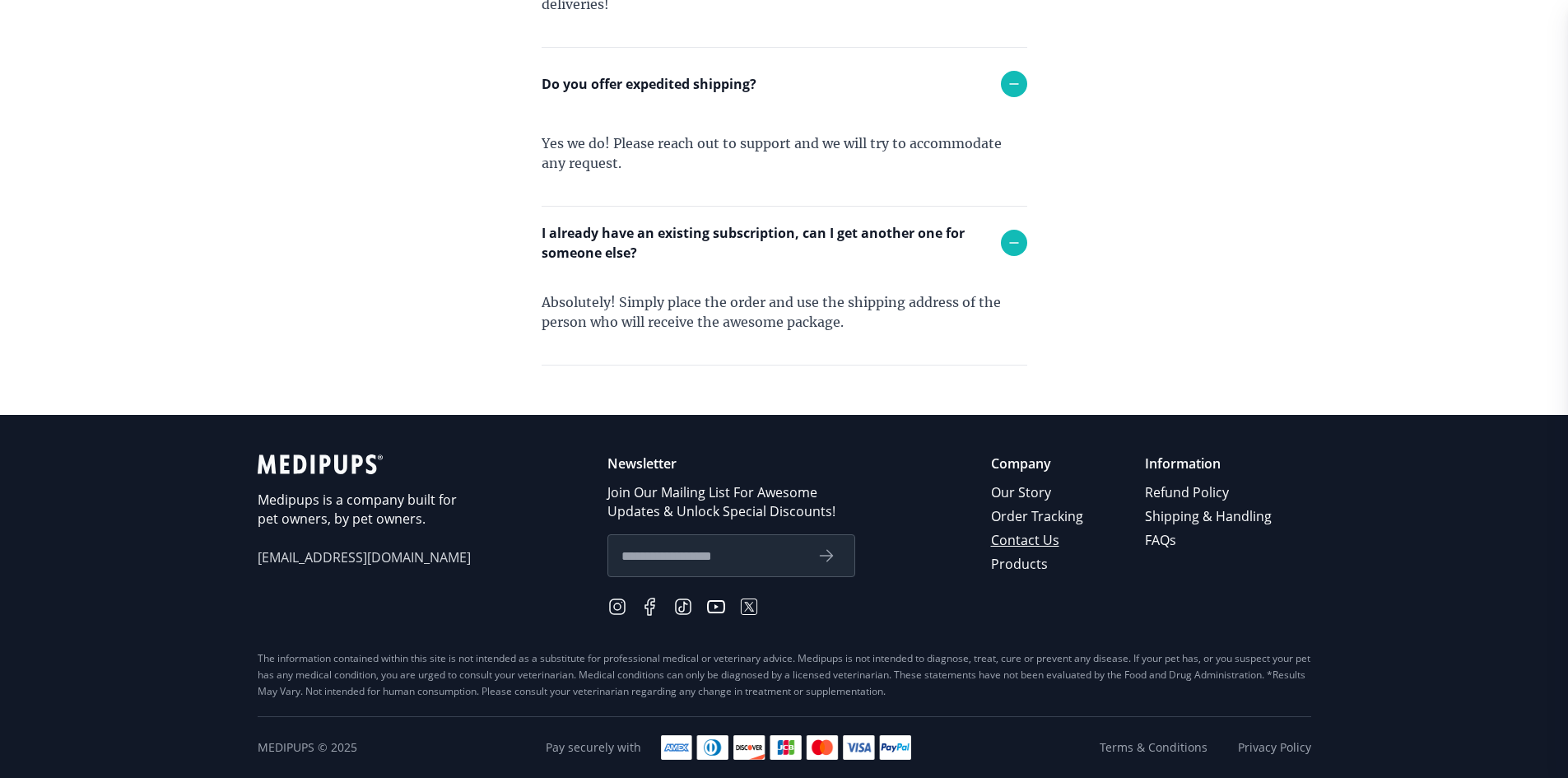
click at [1042, 537] on link "Contact Us" at bounding box center [1038, 541] width 95 height 24
